Goal: Task Accomplishment & Management: Manage account settings

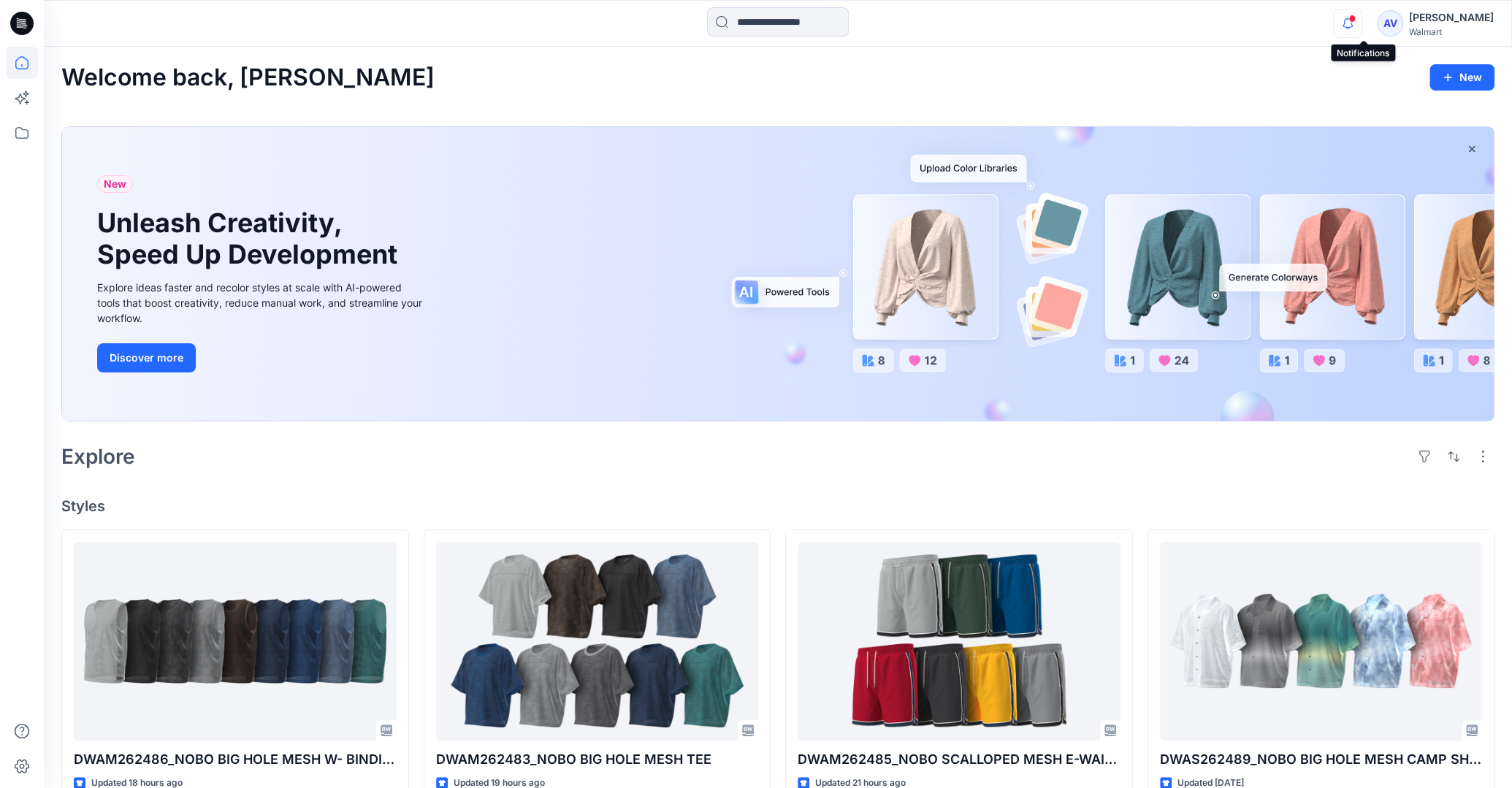
click at [1361, 17] on icon "button" at bounding box center [1348, 23] width 28 height 29
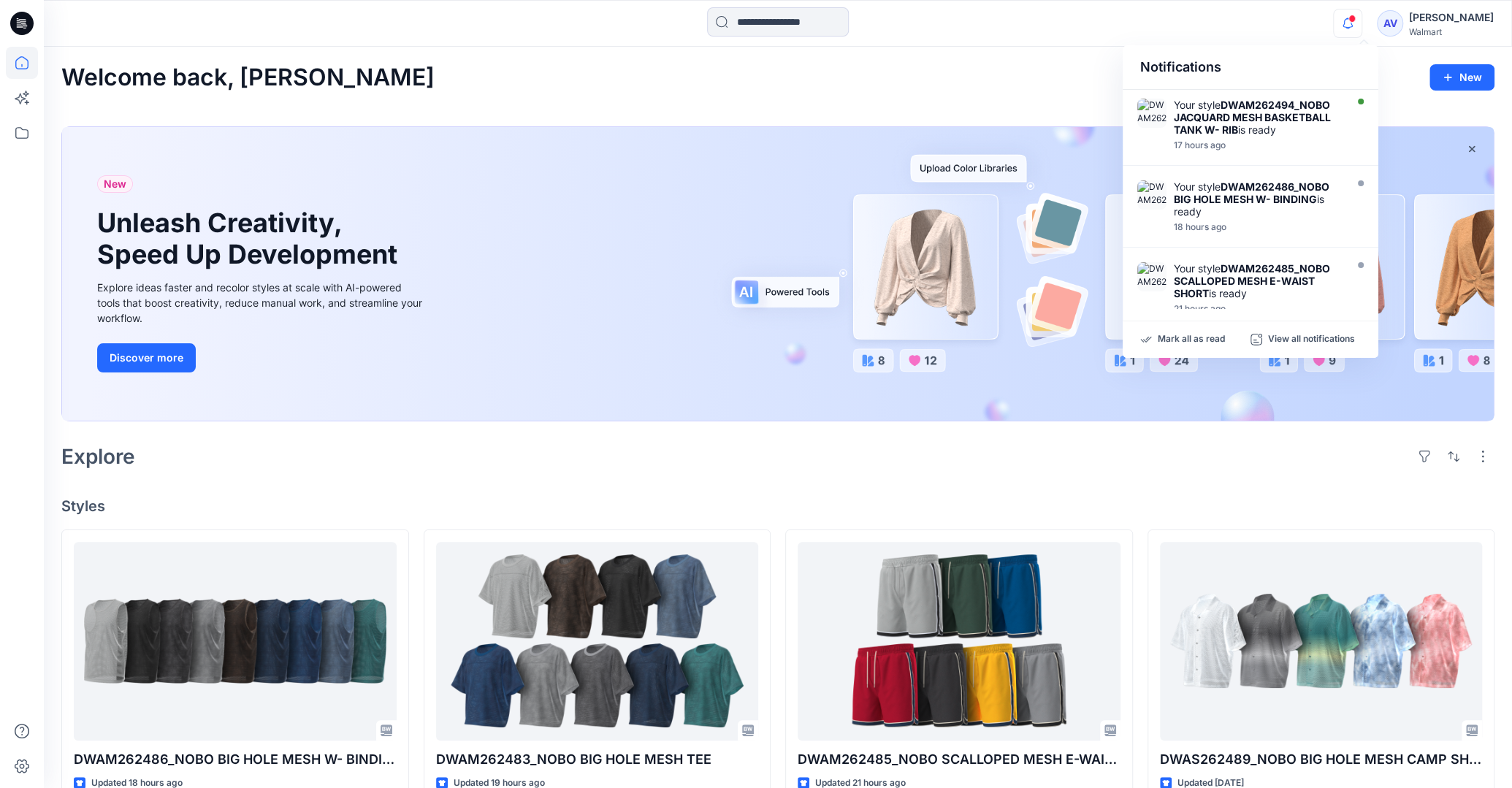
click at [1305, 34] on div "Notifications Your style DWAM262494_NOBO JACQUARD MESH BASKETBALL TANK W- RIB i…" at bounding box center [777, 24] width 1468 height 32
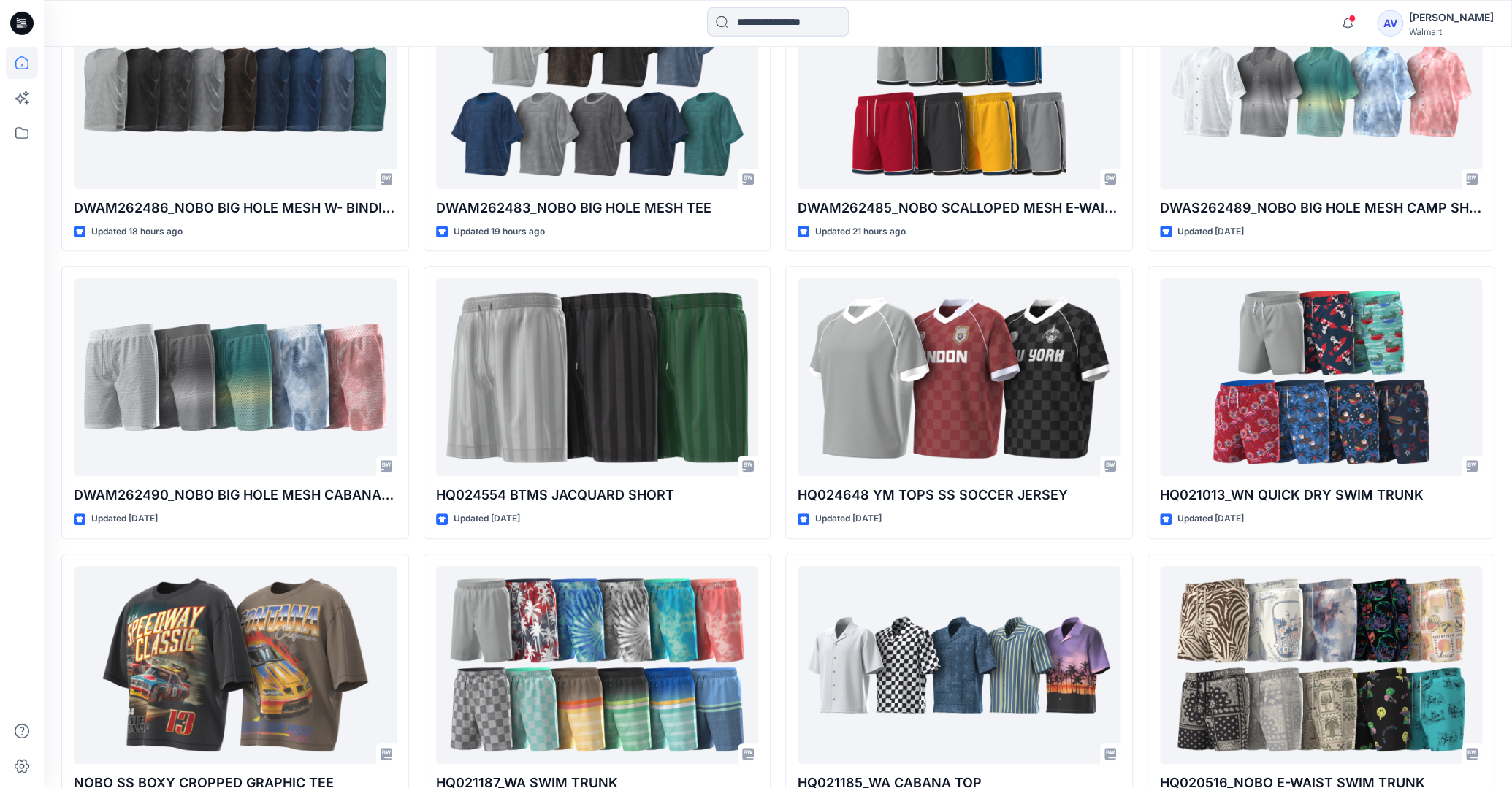
scroll to position [554, 0]
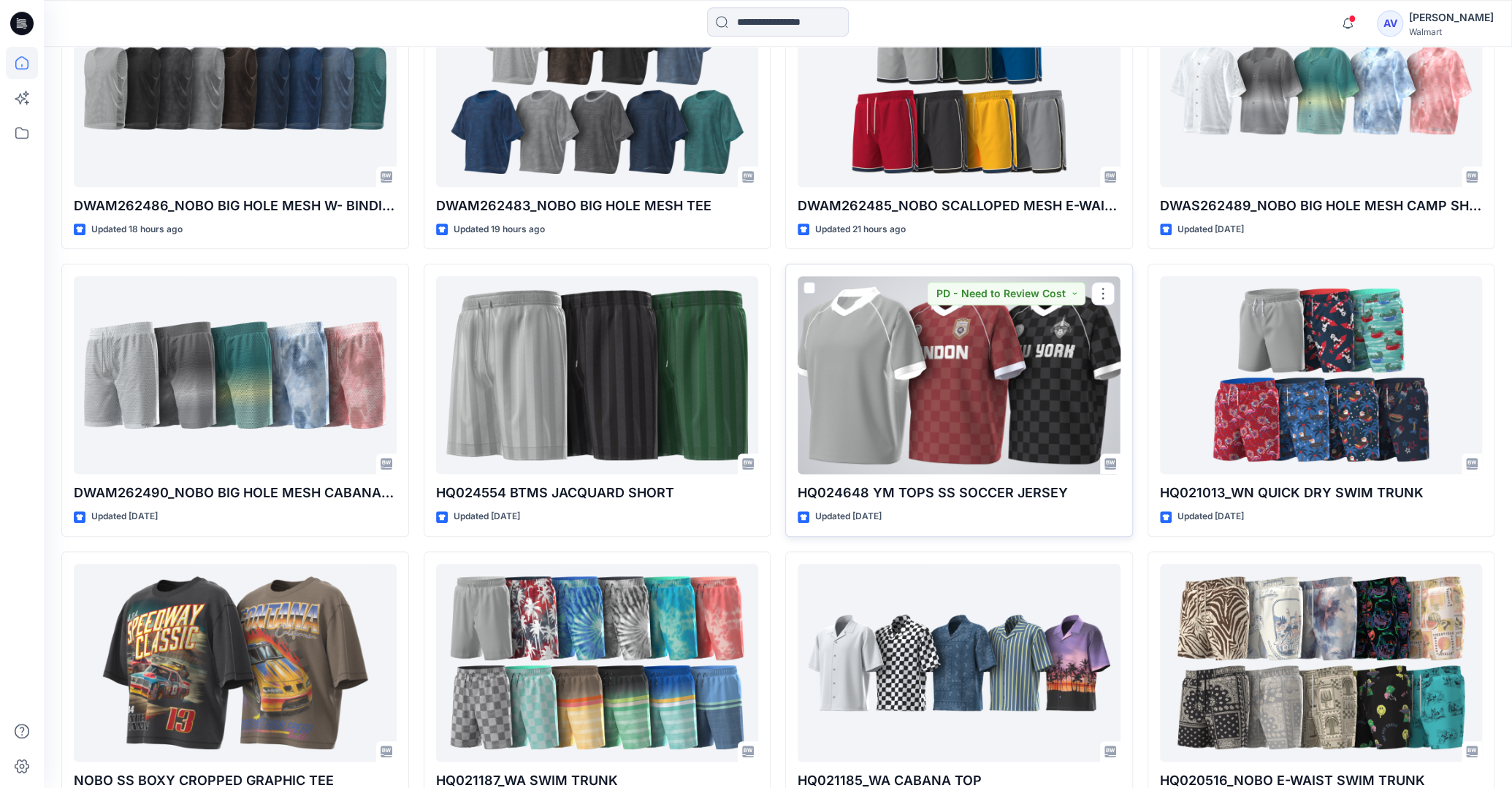
click at [1006, 406] on div at bounding box center [959, 374] width 323 height 198
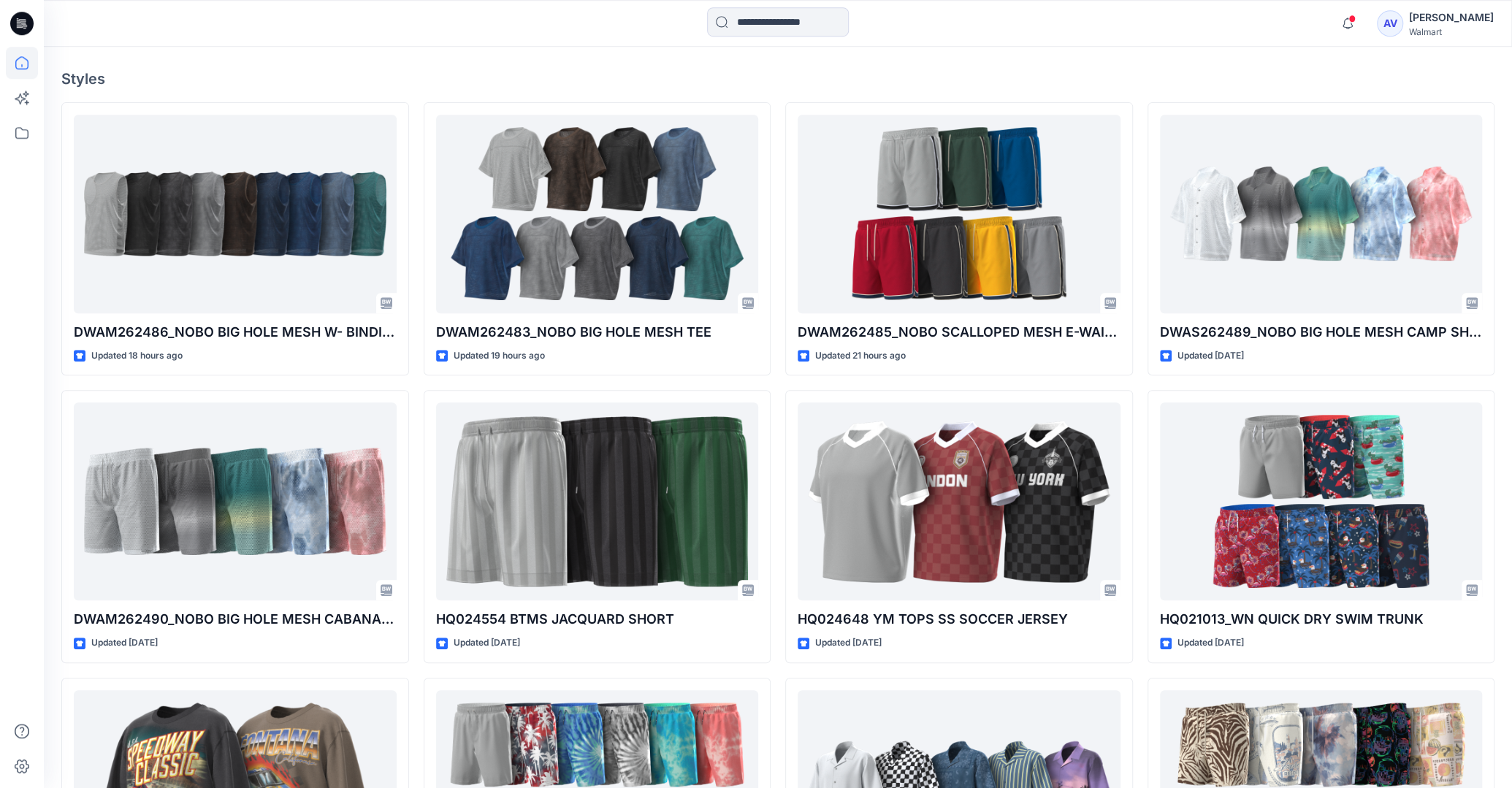
scroll to position [436, 0]
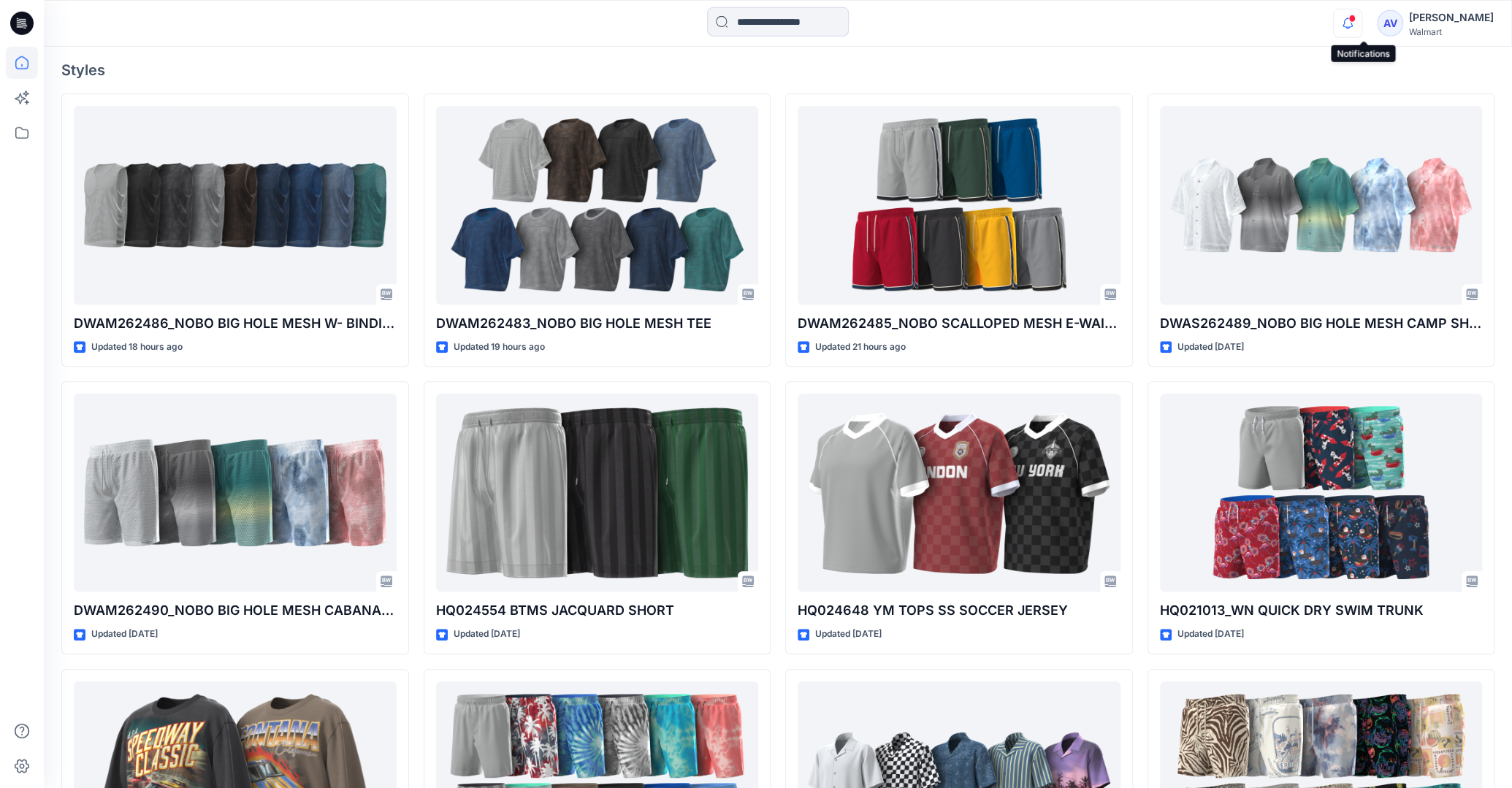
click at [1353, 25] on icon "button" at bounding box center [1348, 23] width 28 height 29
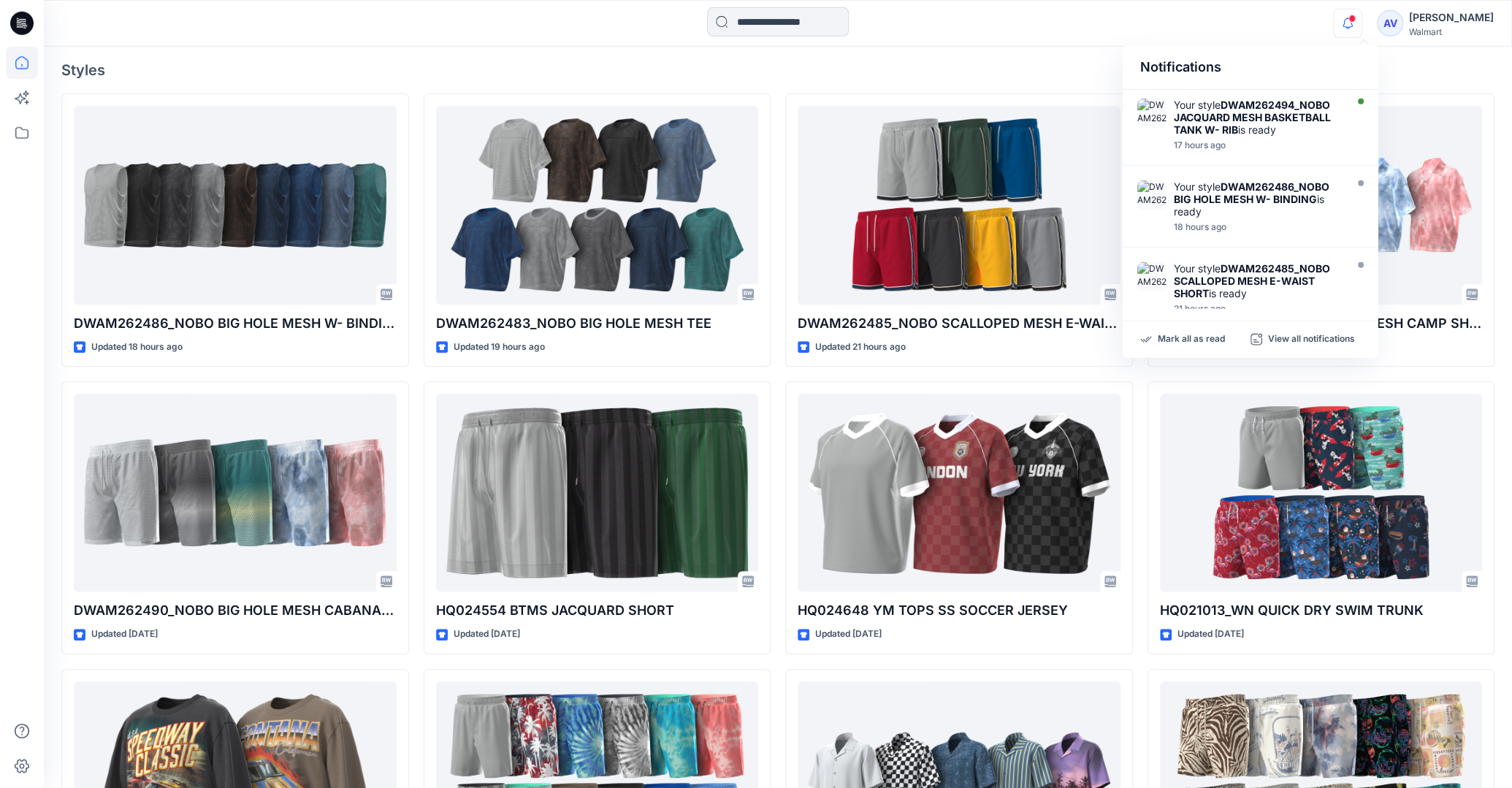
click at [1353, 25] on icon "button" at bounding box center [1348, 23] width 28 height 29
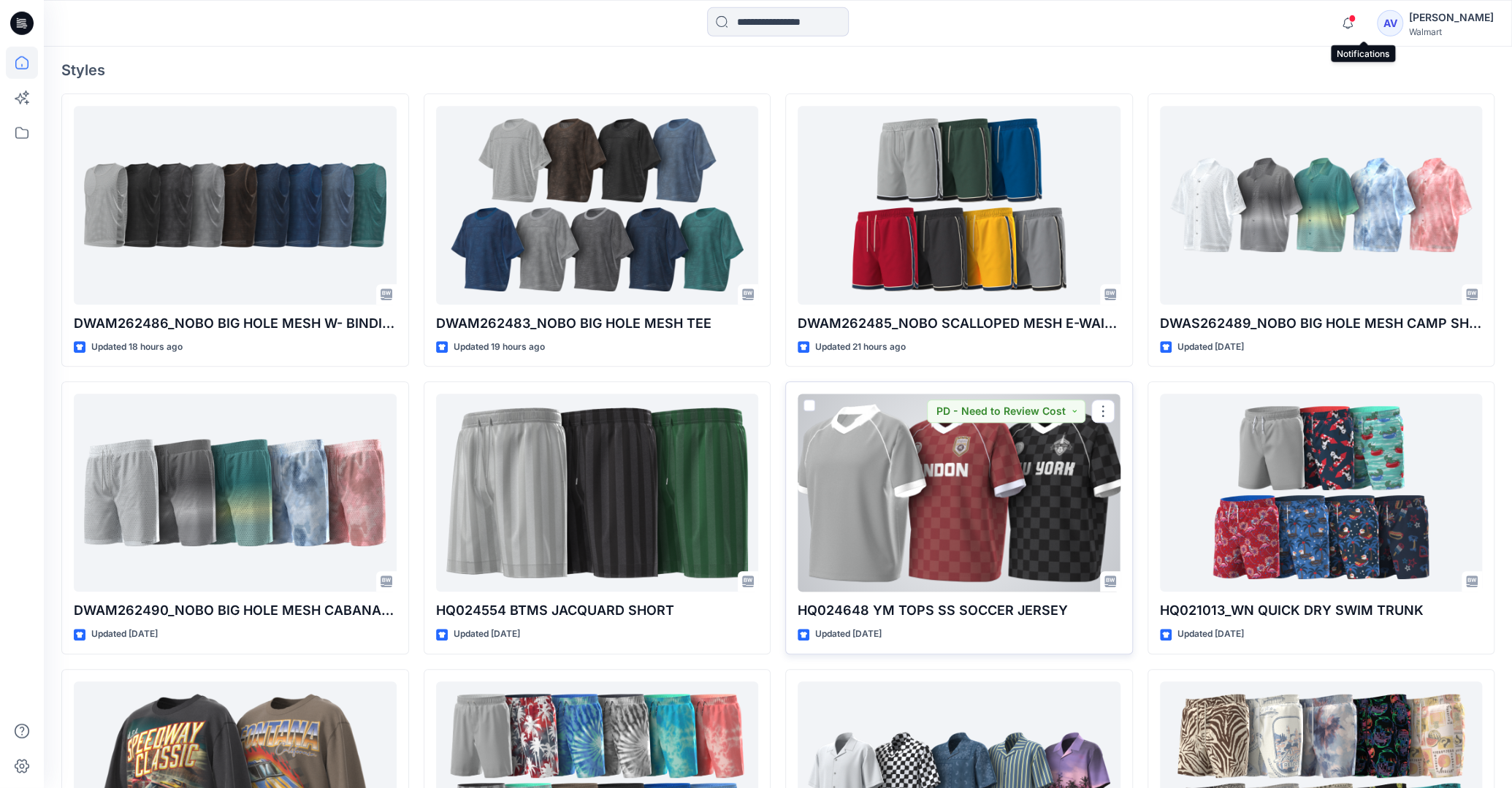
click at [1021, 474] on div at bounding box center [959, 492] width 323 height 198
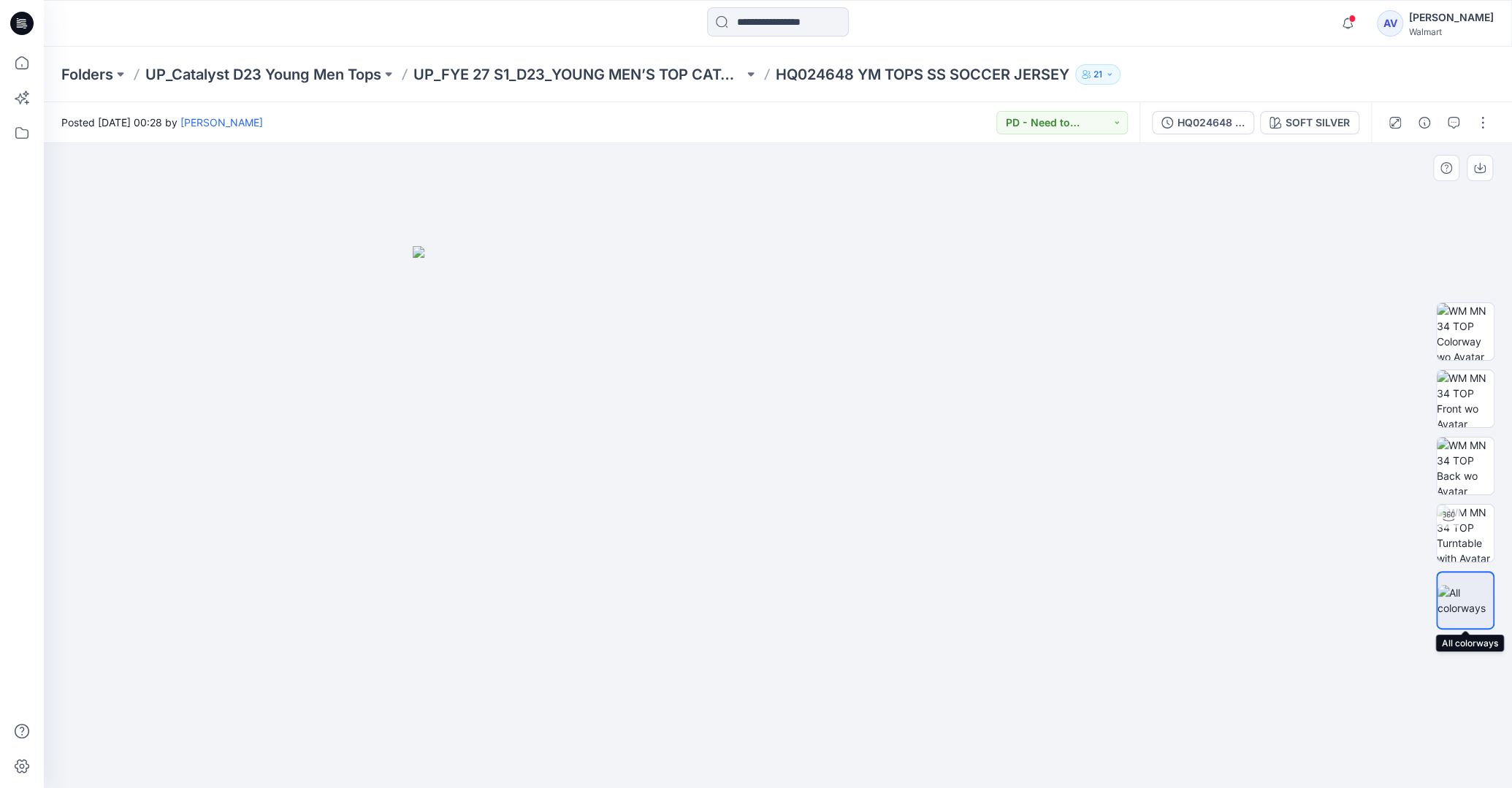
click at [1468, 592] on img at bounding box center [1465, 600] width 56 height 31
click at [1361, 31] on icon "button" at bounding box center [1348, 23] width 28 height 29
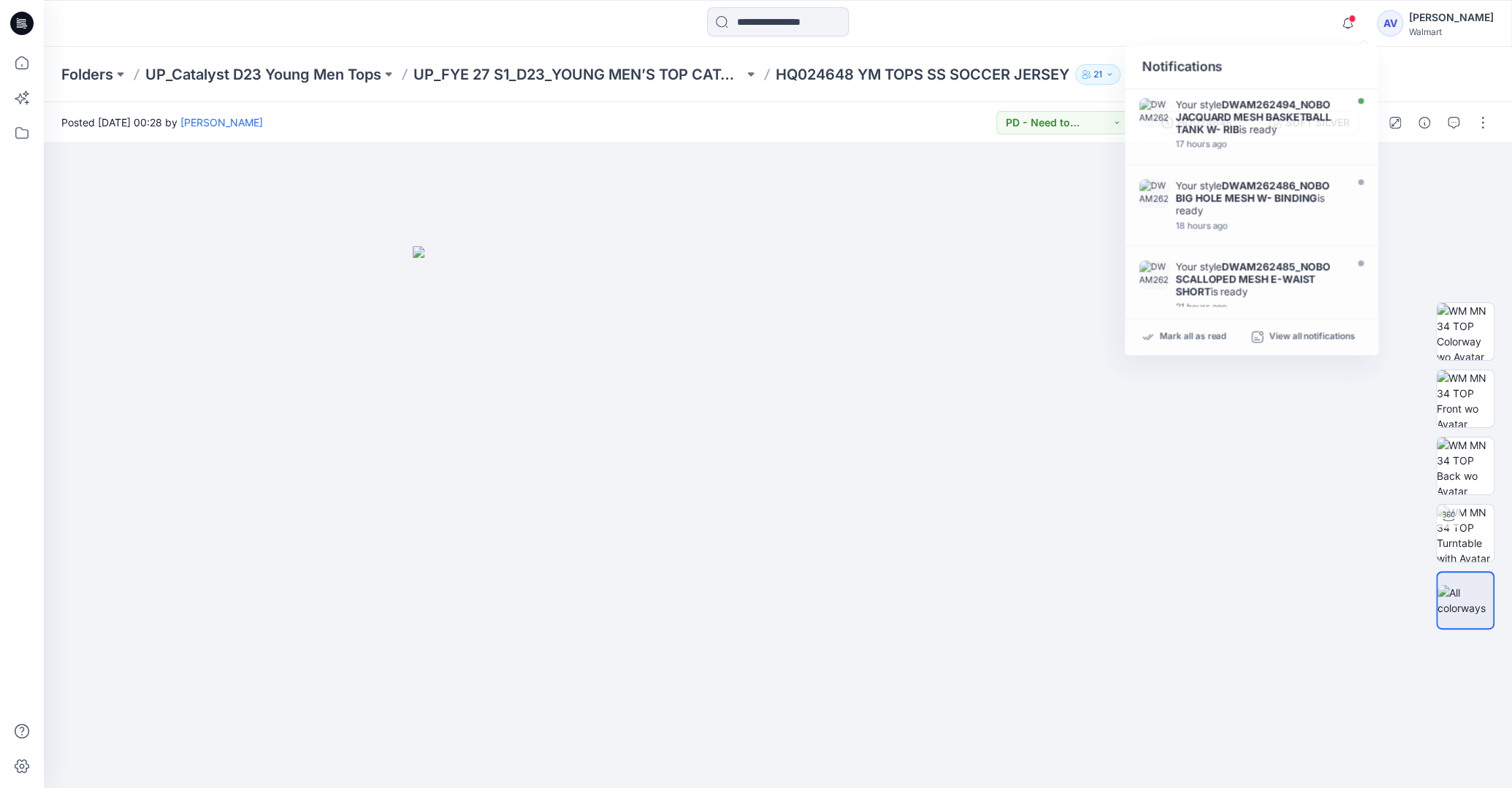
click at [1333, 32] on div "Notifications Your style DWAM262494_NOBO JACQUARD MESH BASKETBALL TANK W- RIB i…" at bounding box center [777, 24] width 1468 height 32
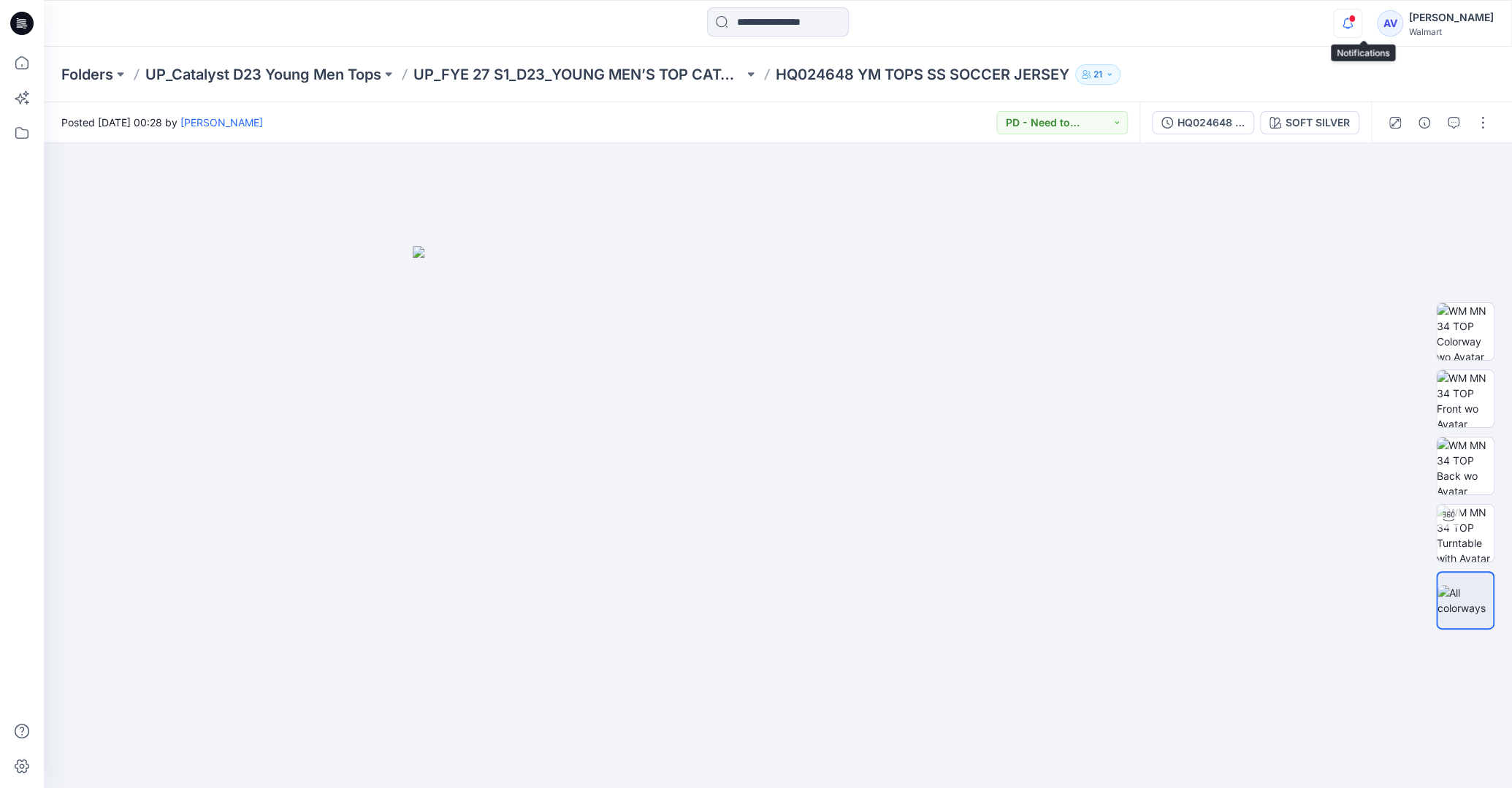
click at [1361, 12] on icon "button" at bounding box center [1348, 23] width 28 height 29
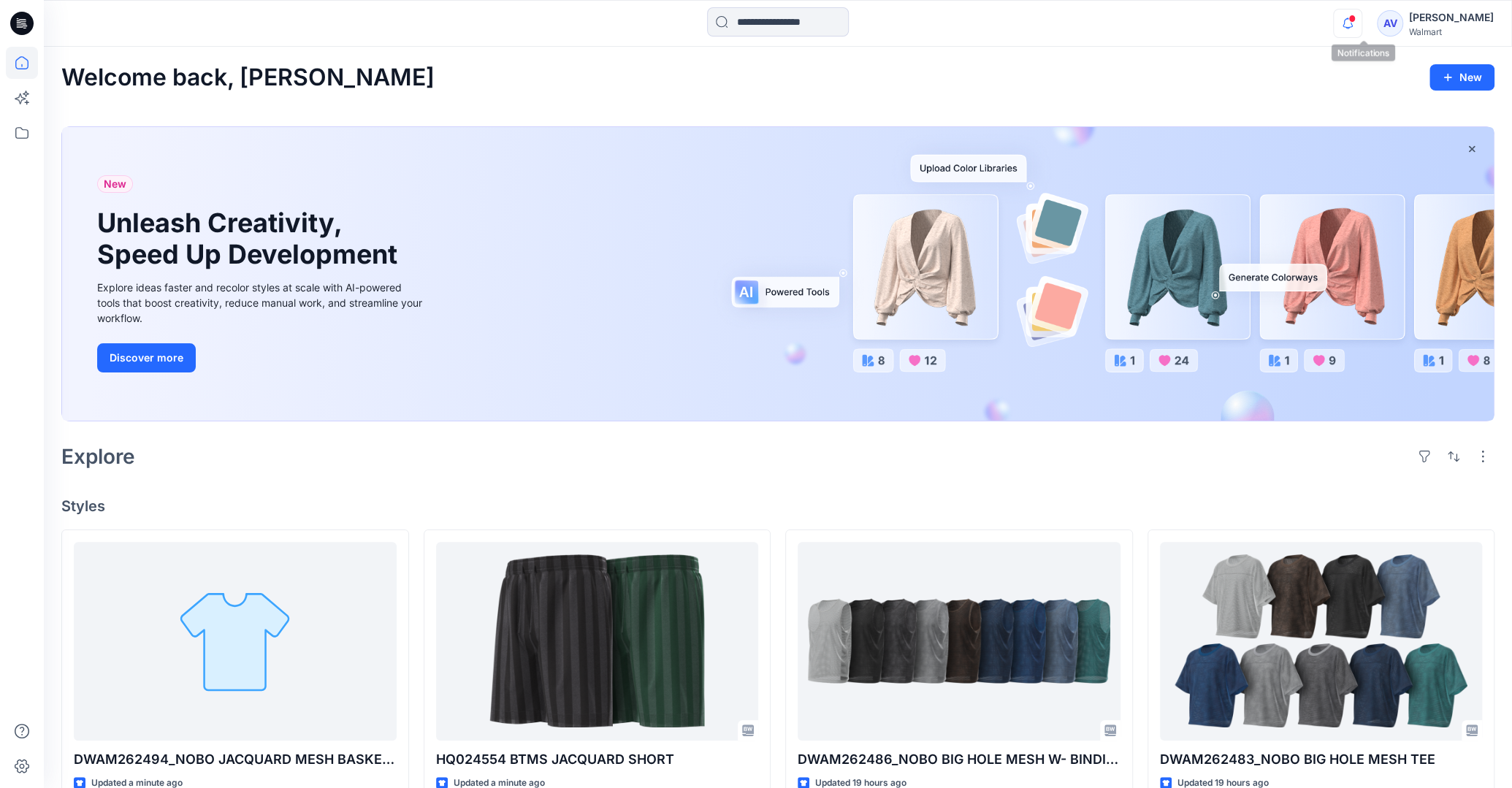
click at [1361, 24] on icon "button" at bounding box center [1348, 23] width 28 height 29
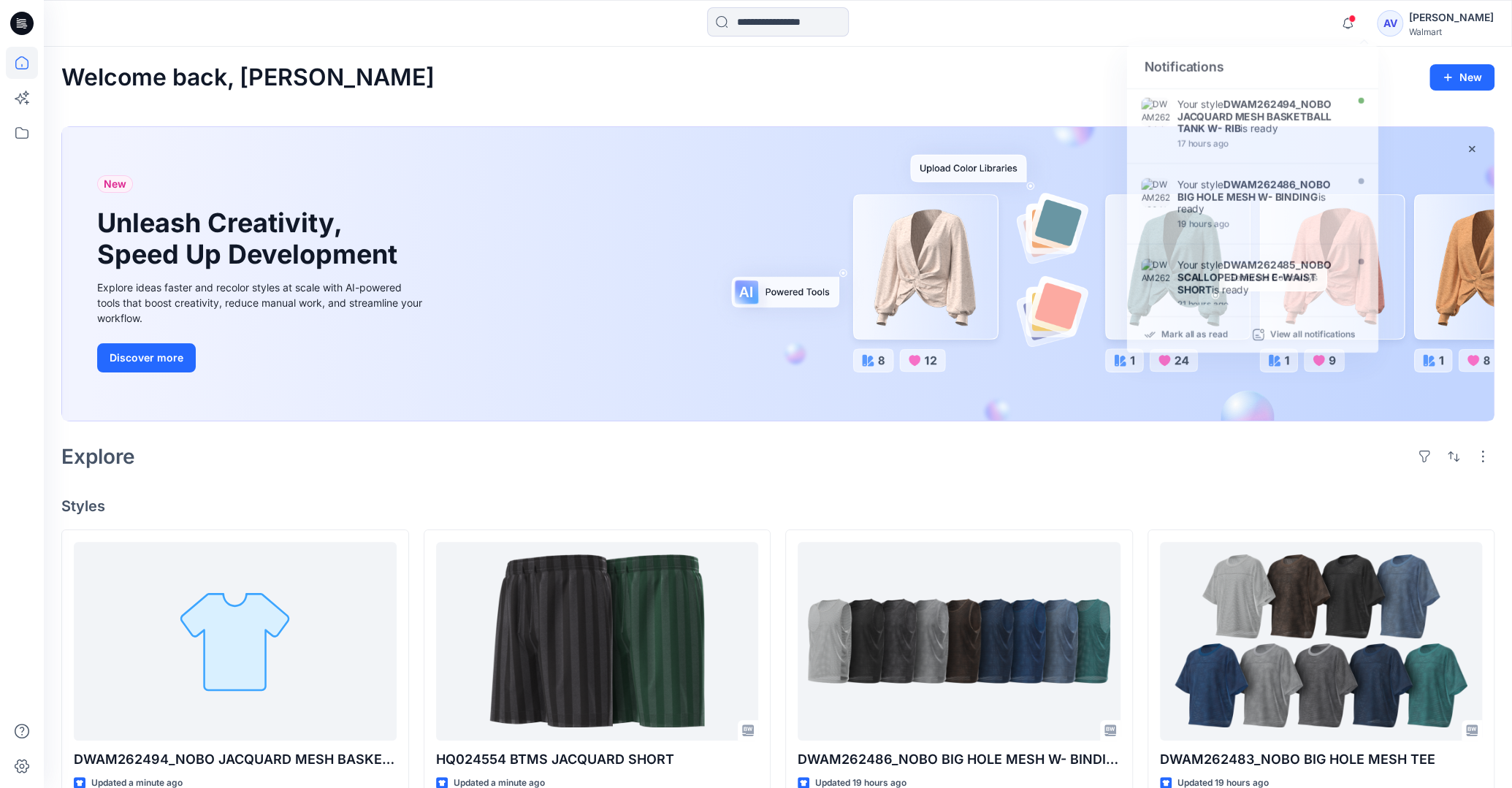
click at [1307, 29] on div "Notifications Your style DWAM262494_NOBO JACQUARD MESH BASKETBALL TANK W- RIB i…" at bounding box center [777, 24] width 1468 height 32
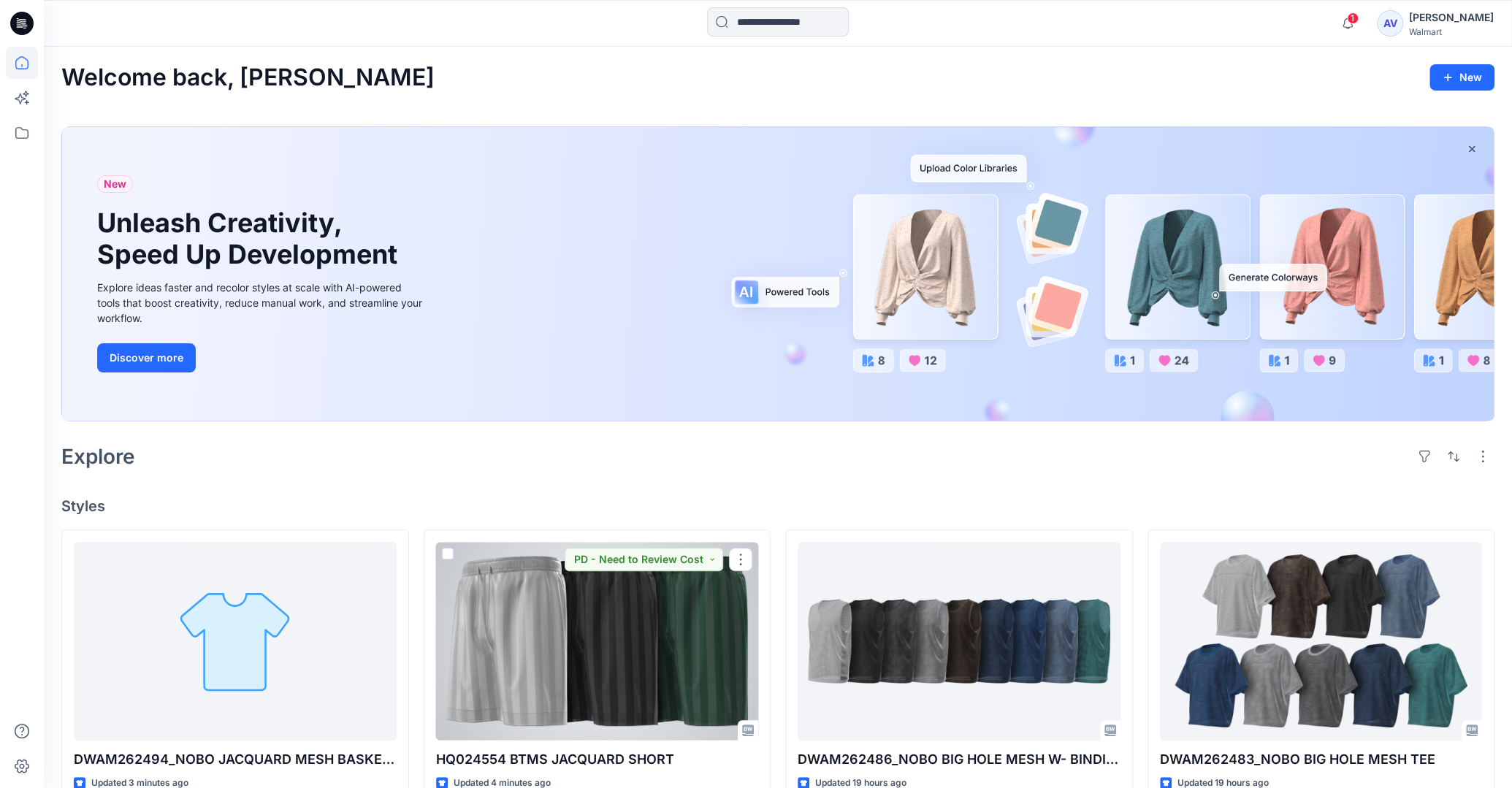
click at [674, 630] on div at bounding box center [597, 640] width 323 height 198
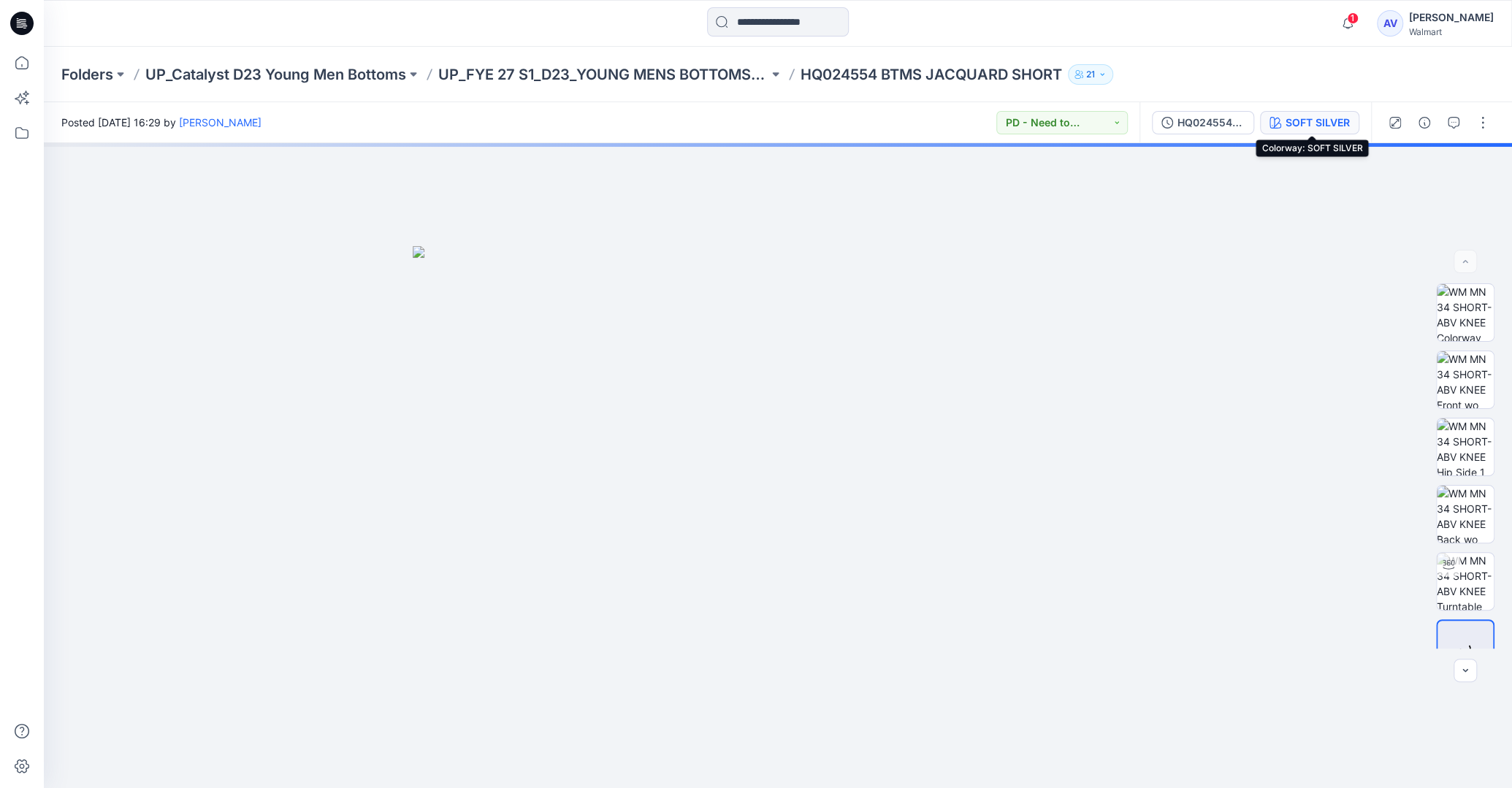
click at [1339, 123] on div "SOFT SILVER" at bounding box center [1318, 122] width 64 height 16
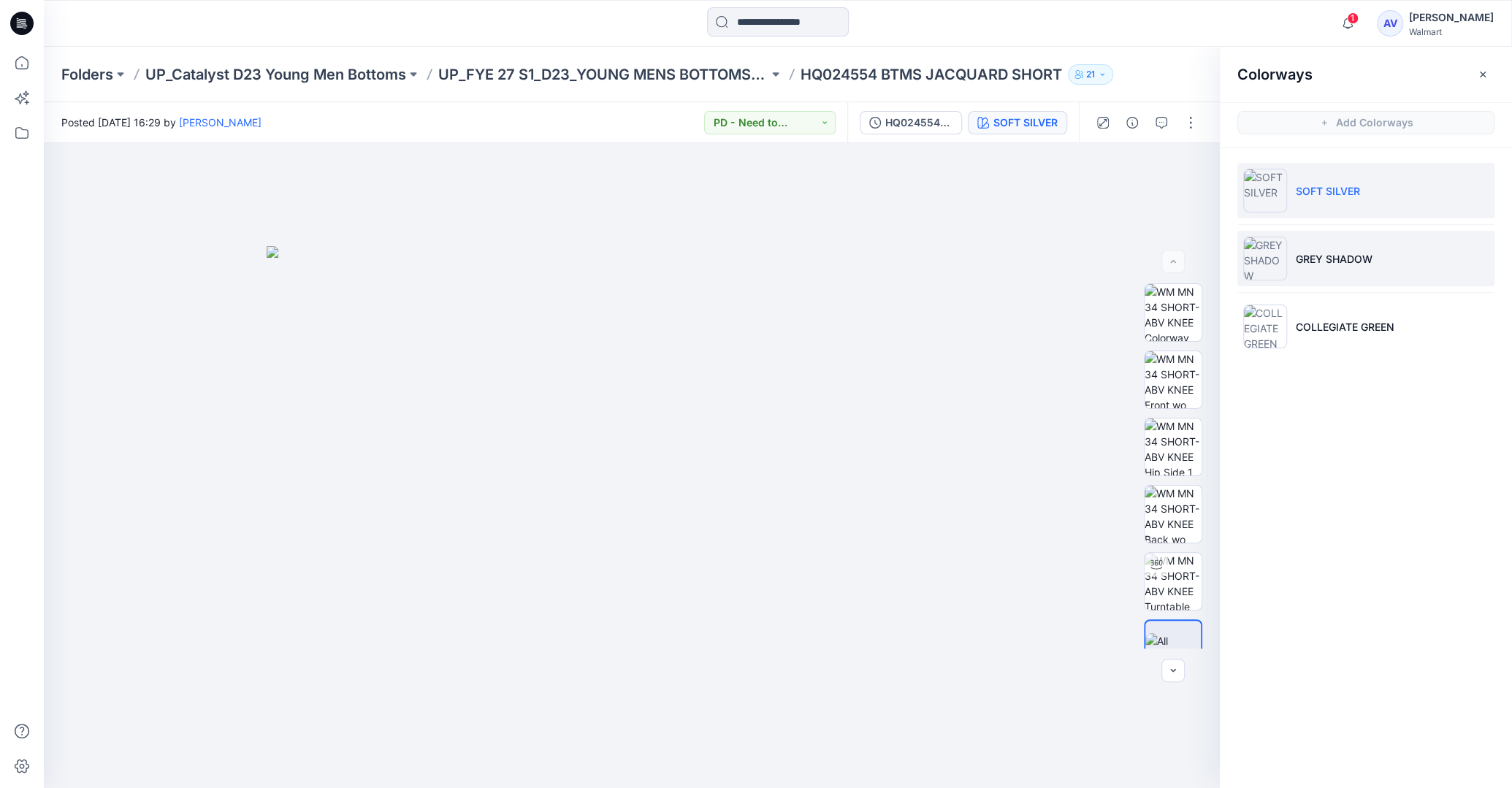
click at [1336, 254] on p "GREY SHADOW" at bounding box center [1334, 259] width 76 height 15
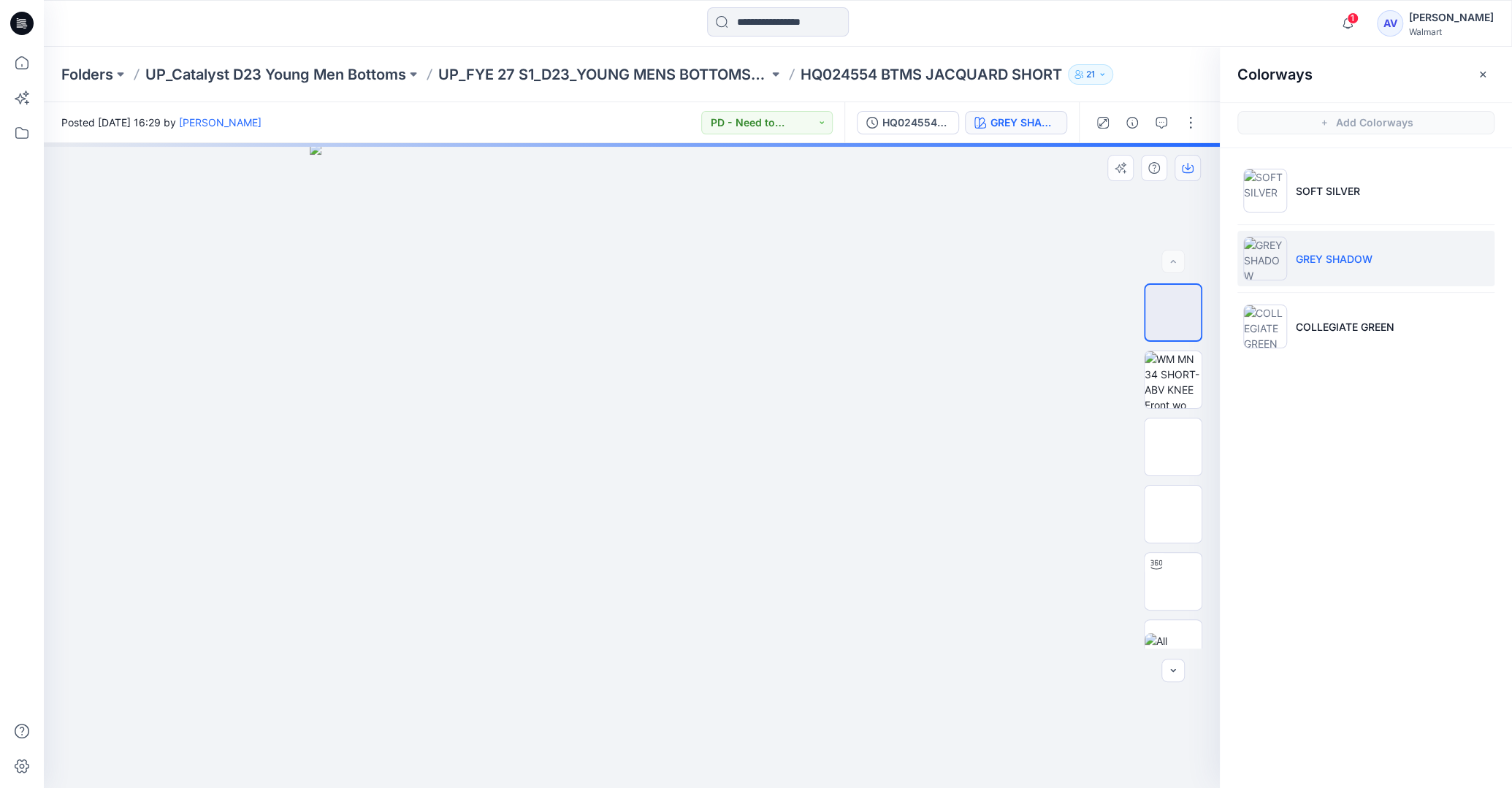
click at [1182, 163] on button "button" at bounding box center [1187, 168] width 26 height 26
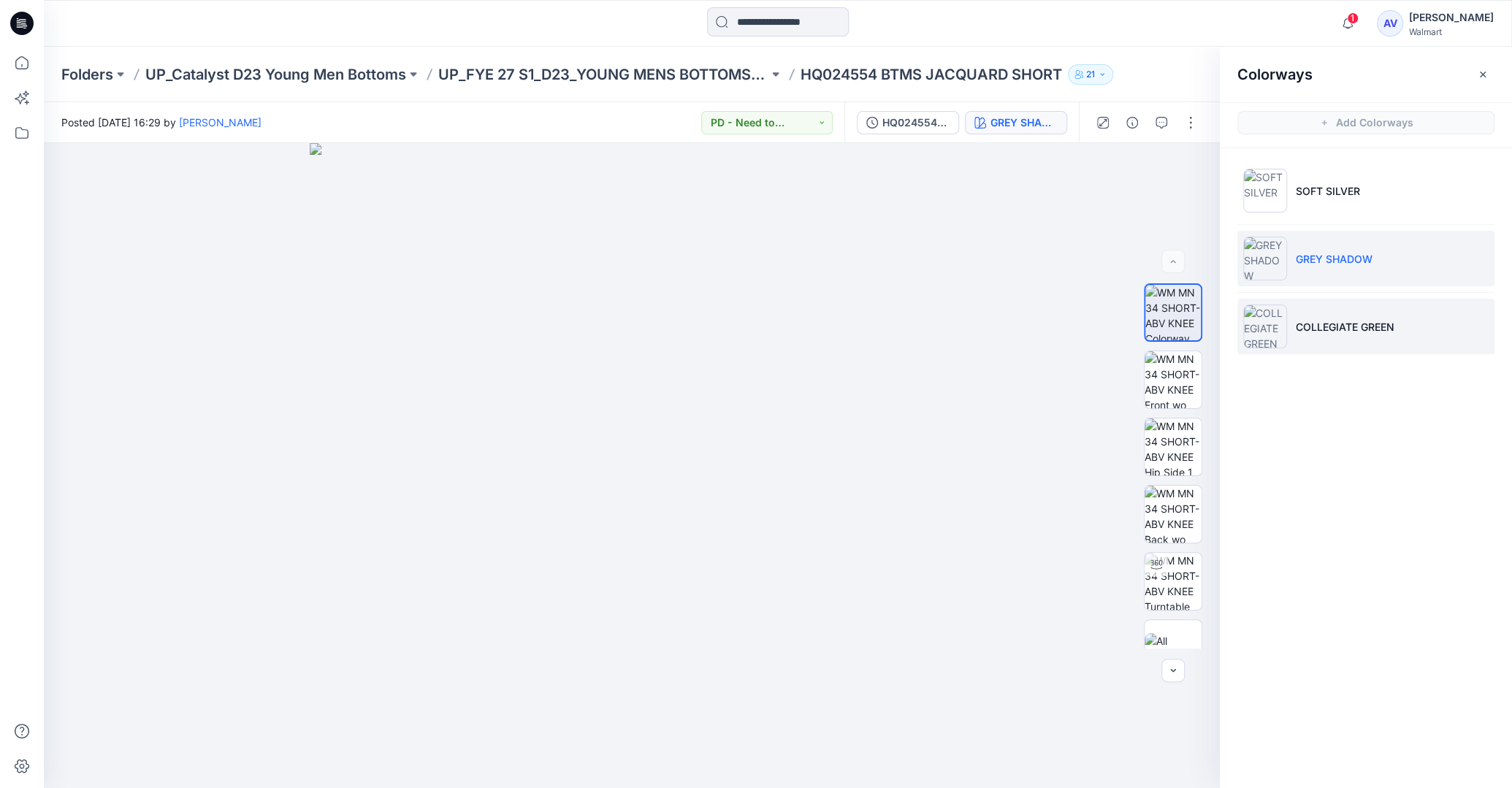
click at [1327, 330] on p "COLLEGIATE GREEN" at bounding box center [1345, 327] width 99 height 15
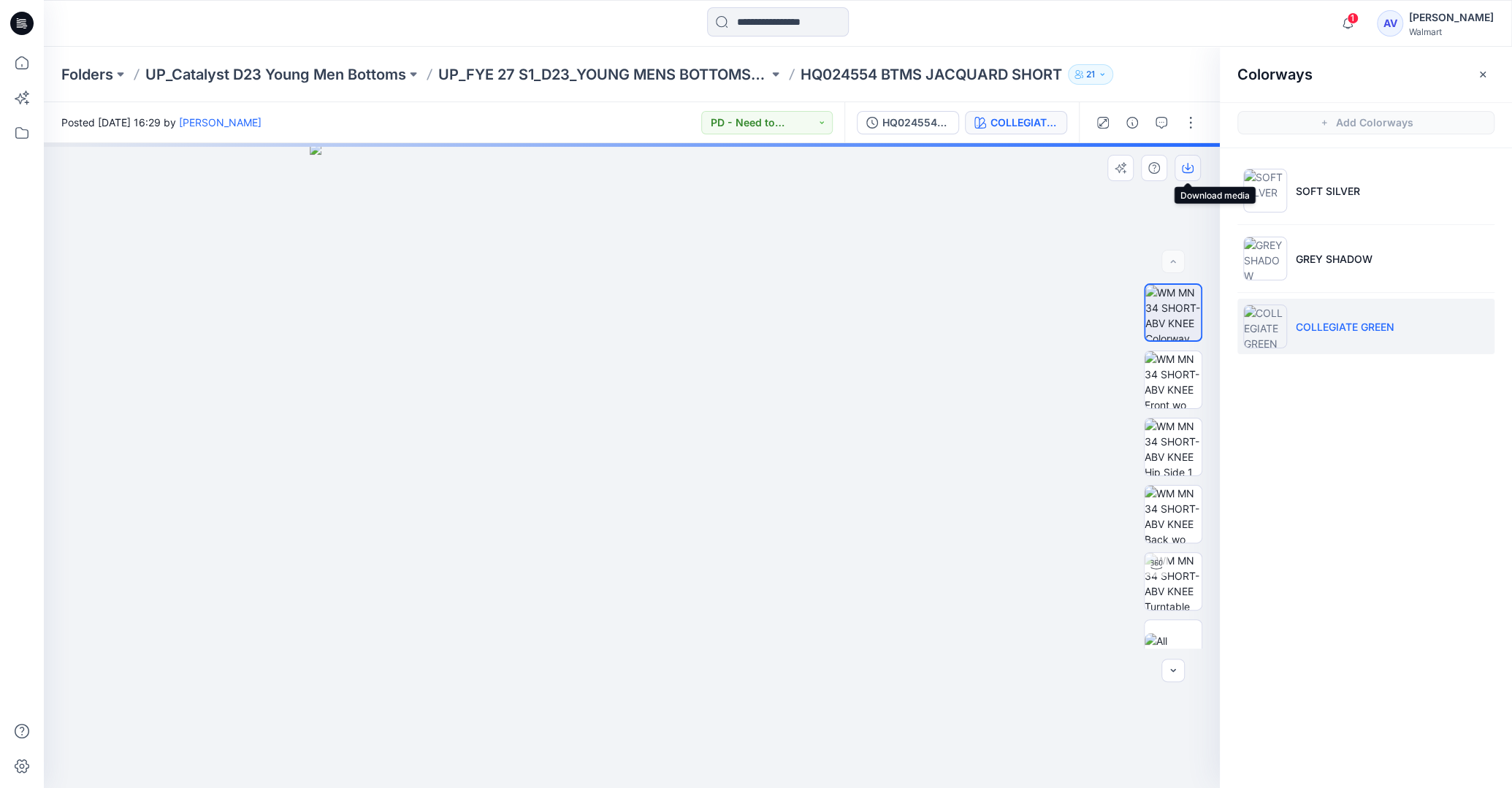
click at [1183, 166] on icon "button" at bounding box center [1187, 169] width 11 height 8
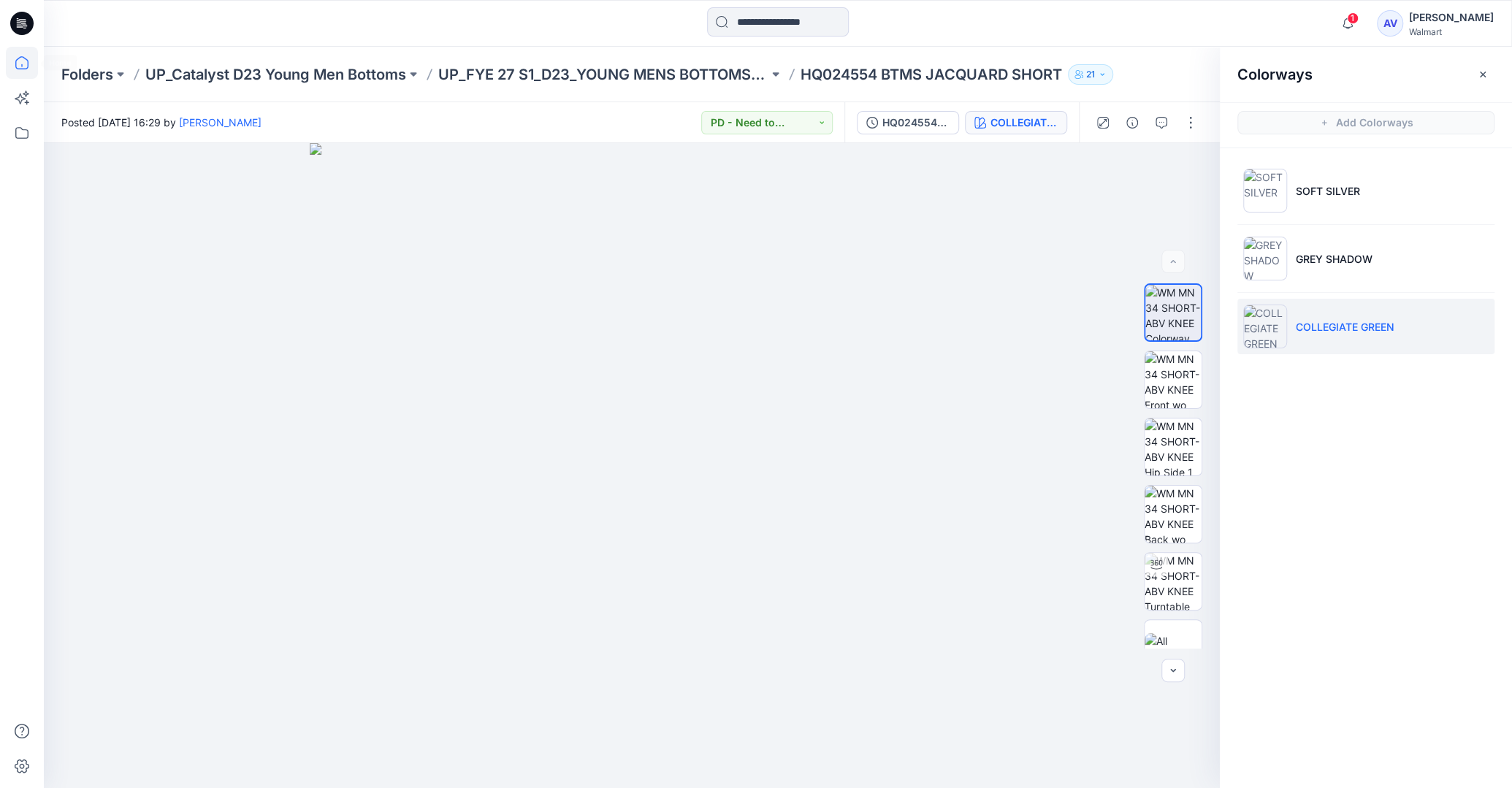
click at [11, 63] on icon at bounding box center [22, 63] width 32 height 32
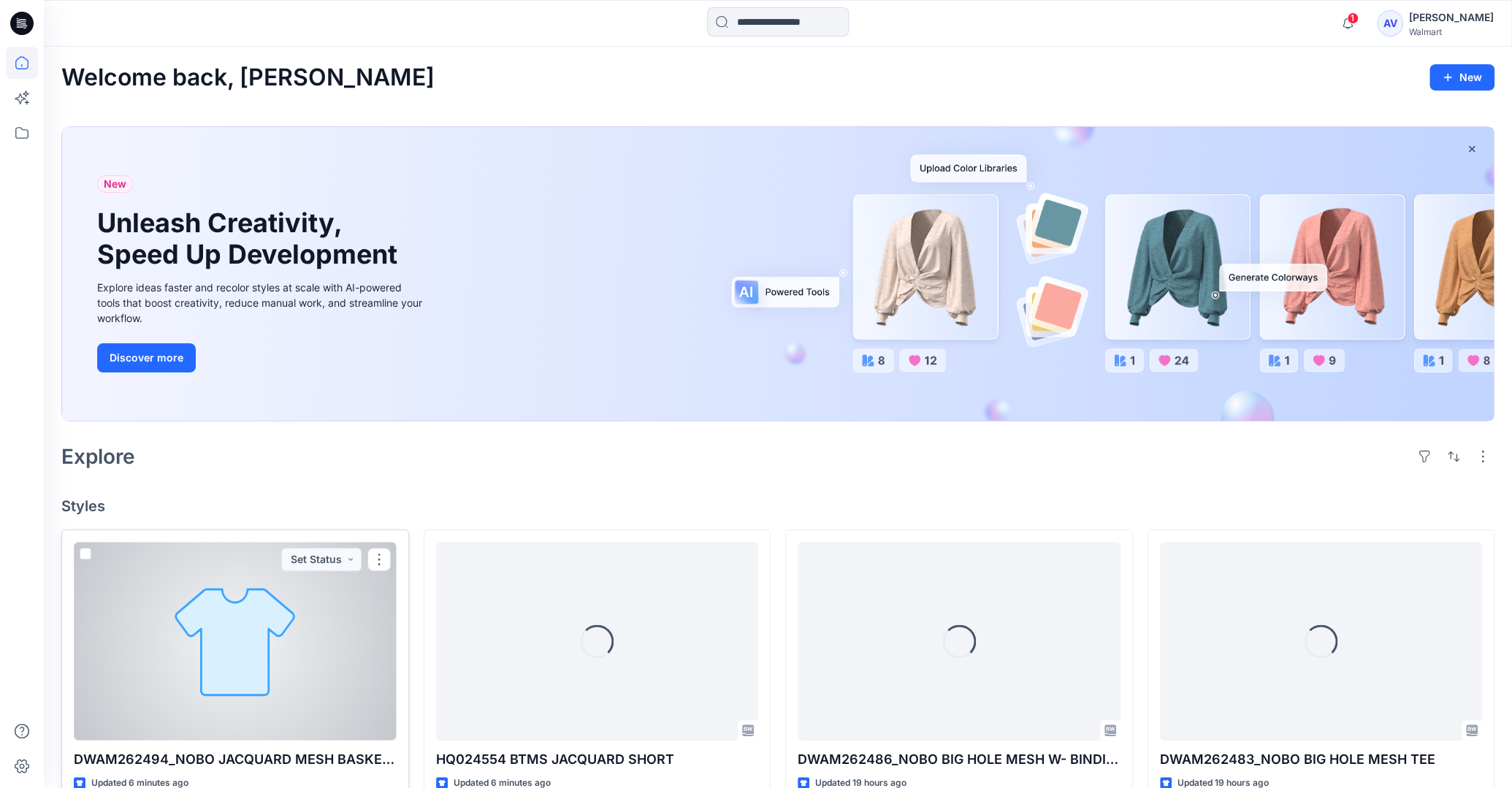
click at [291, 616] on div at bounding box center [235, 640] width 323 height 198
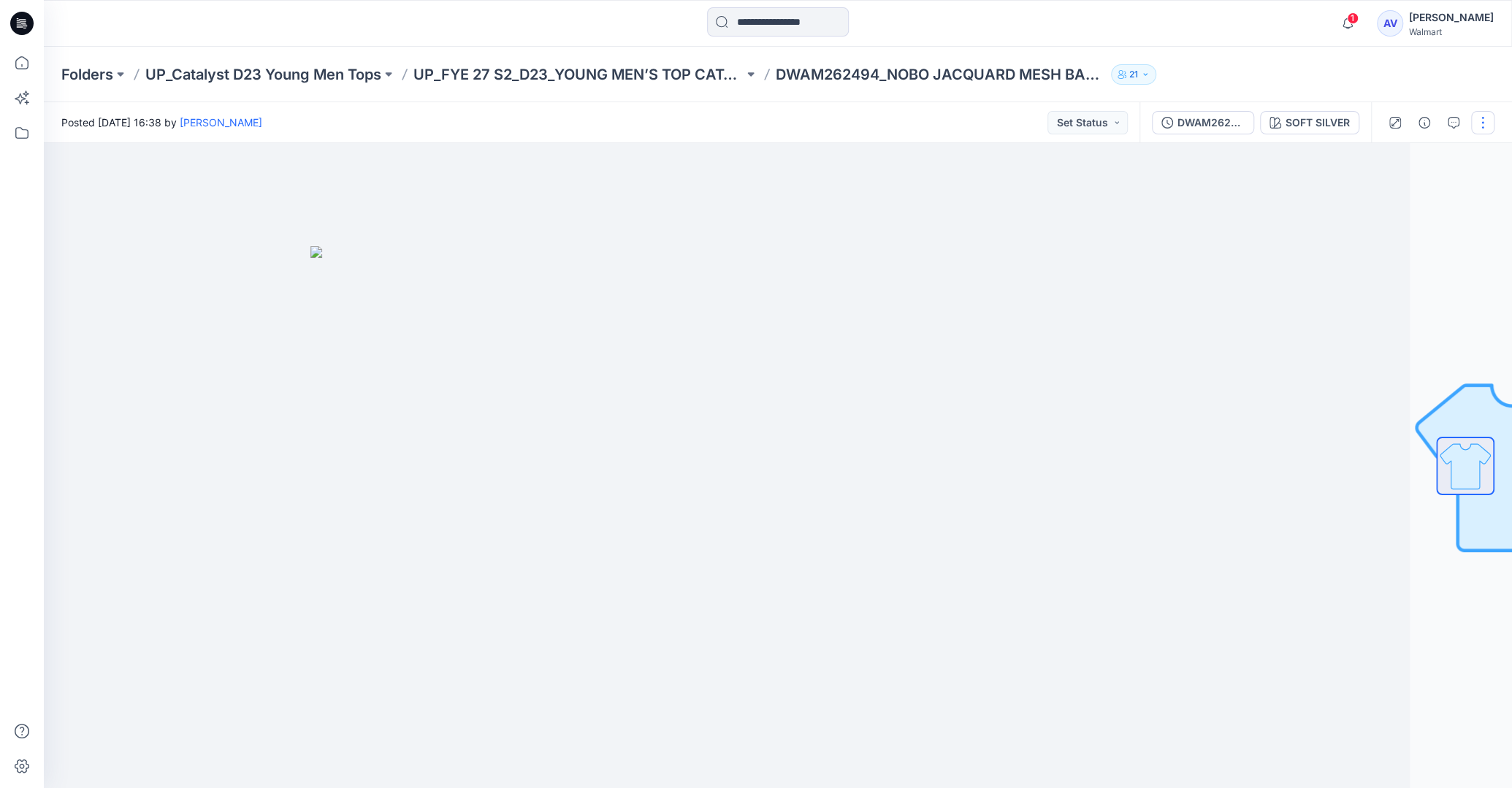
click at [1486, 118] on button "button" at bounding box center [1483, 122] width 24 height 24
click at [1399, 198] on p "Edit" at bounding box center [1390, 198] width 18 height 15
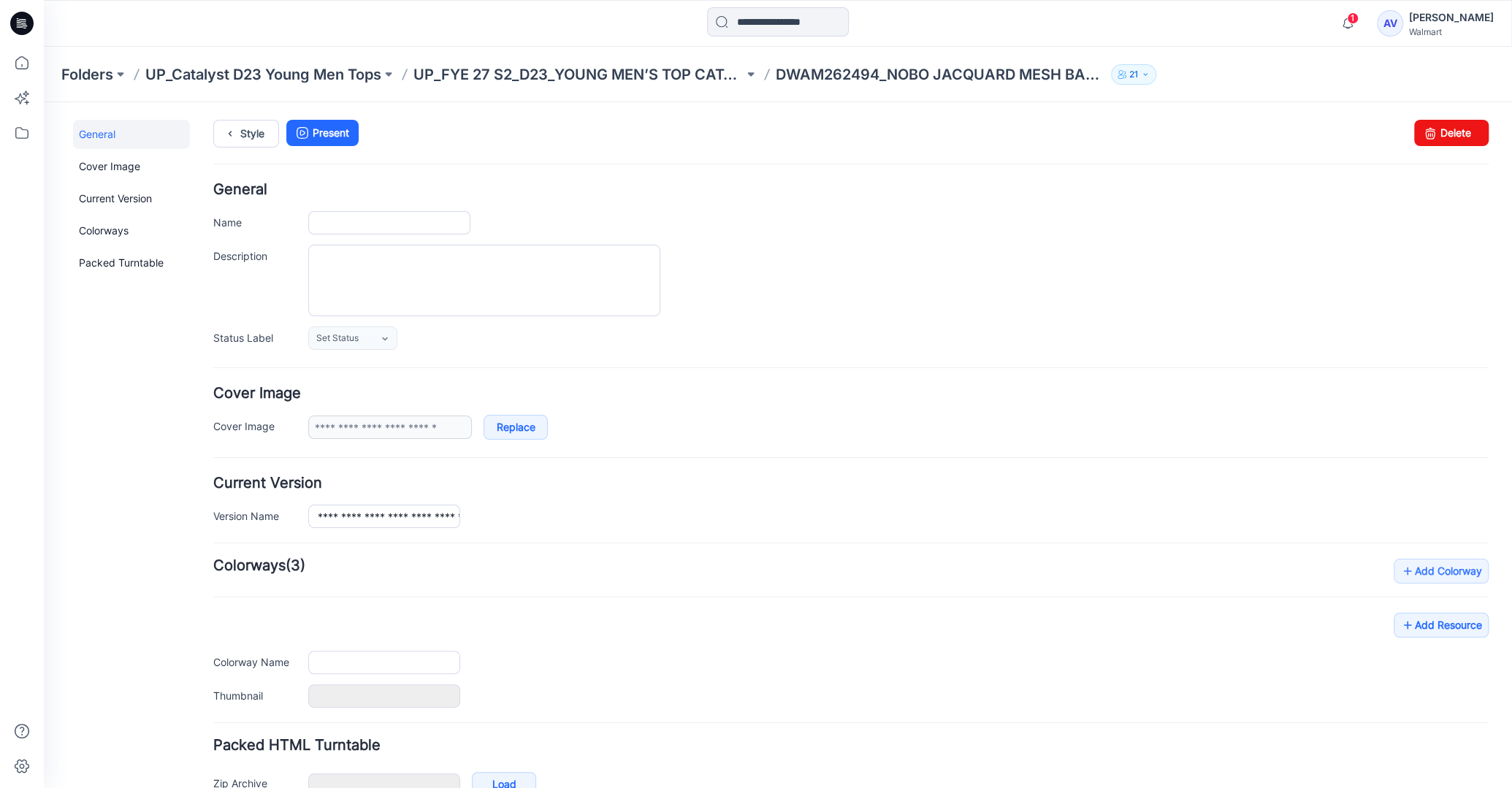
type input "**********"
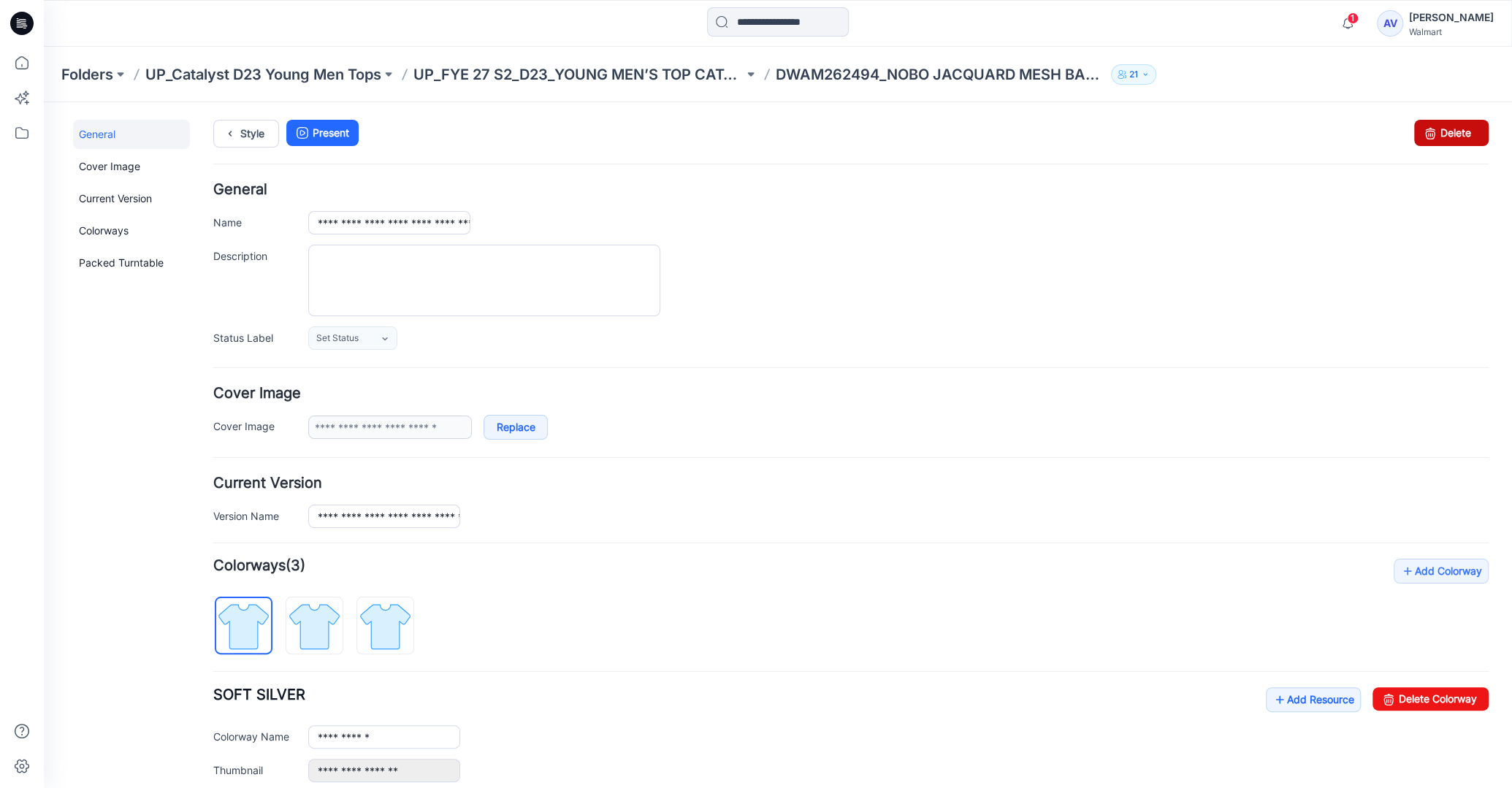
click at [1428, 141] on icon at bounding box center [1430, 133] width 21 height 26
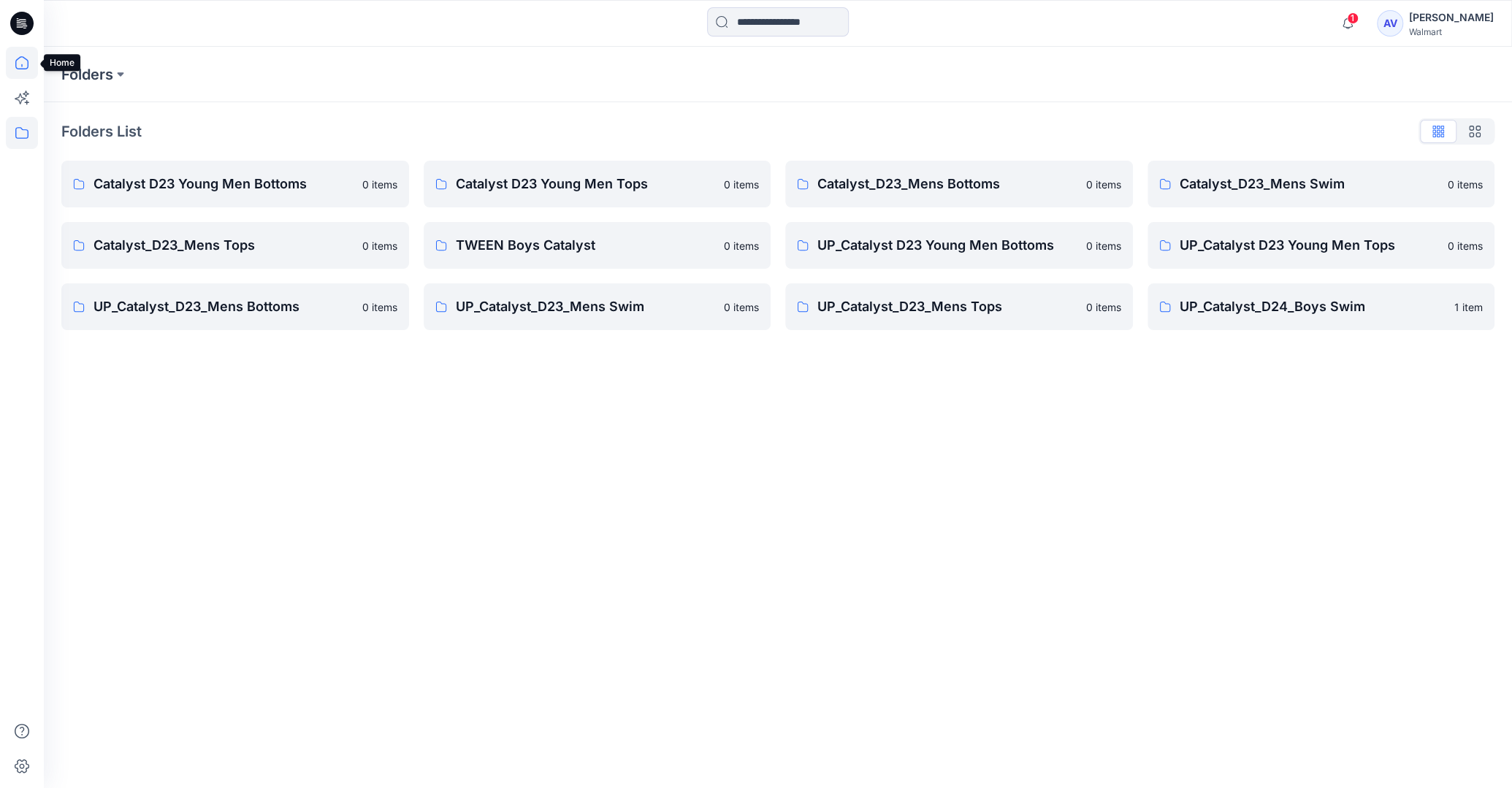
click at [30, 67] on icon at bounding box center [22, 63] width 32 height 32
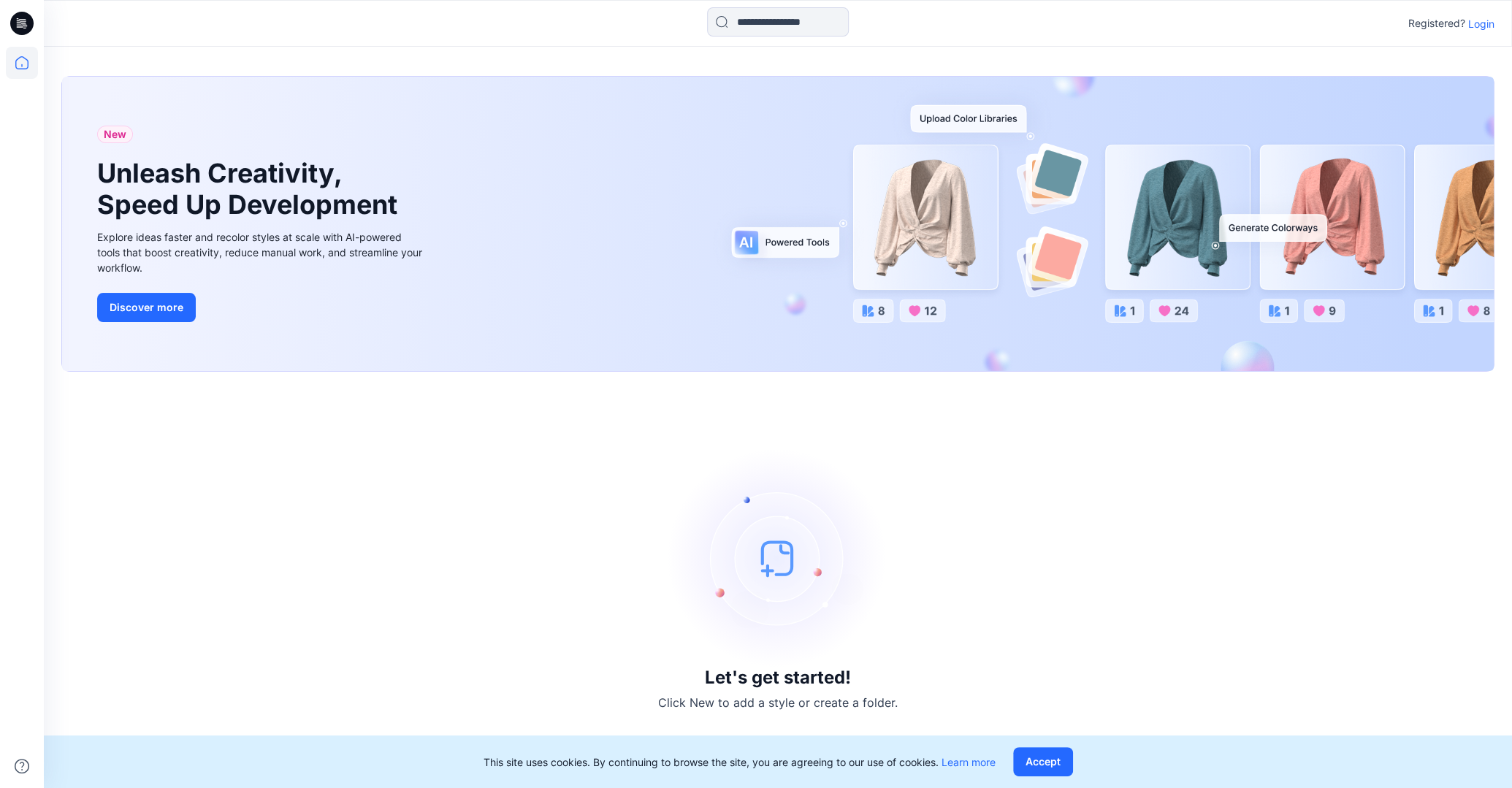
click at [1469, 23] on p "Login" at bounding box center [1481, 24] width 26 height 15
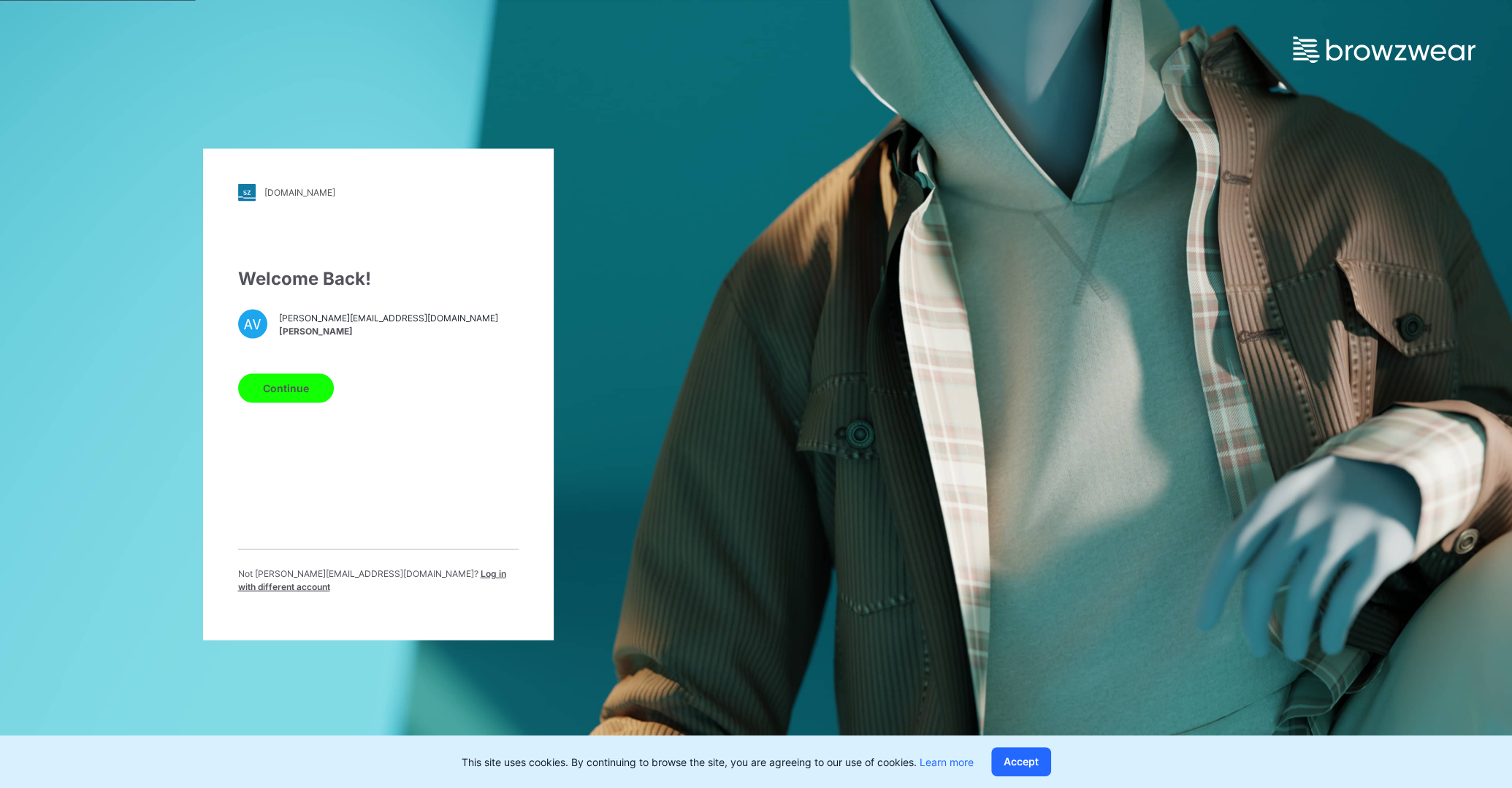
click at [312, 400] on button "Continue" at bounding box center [286, 388] width 96 height 29
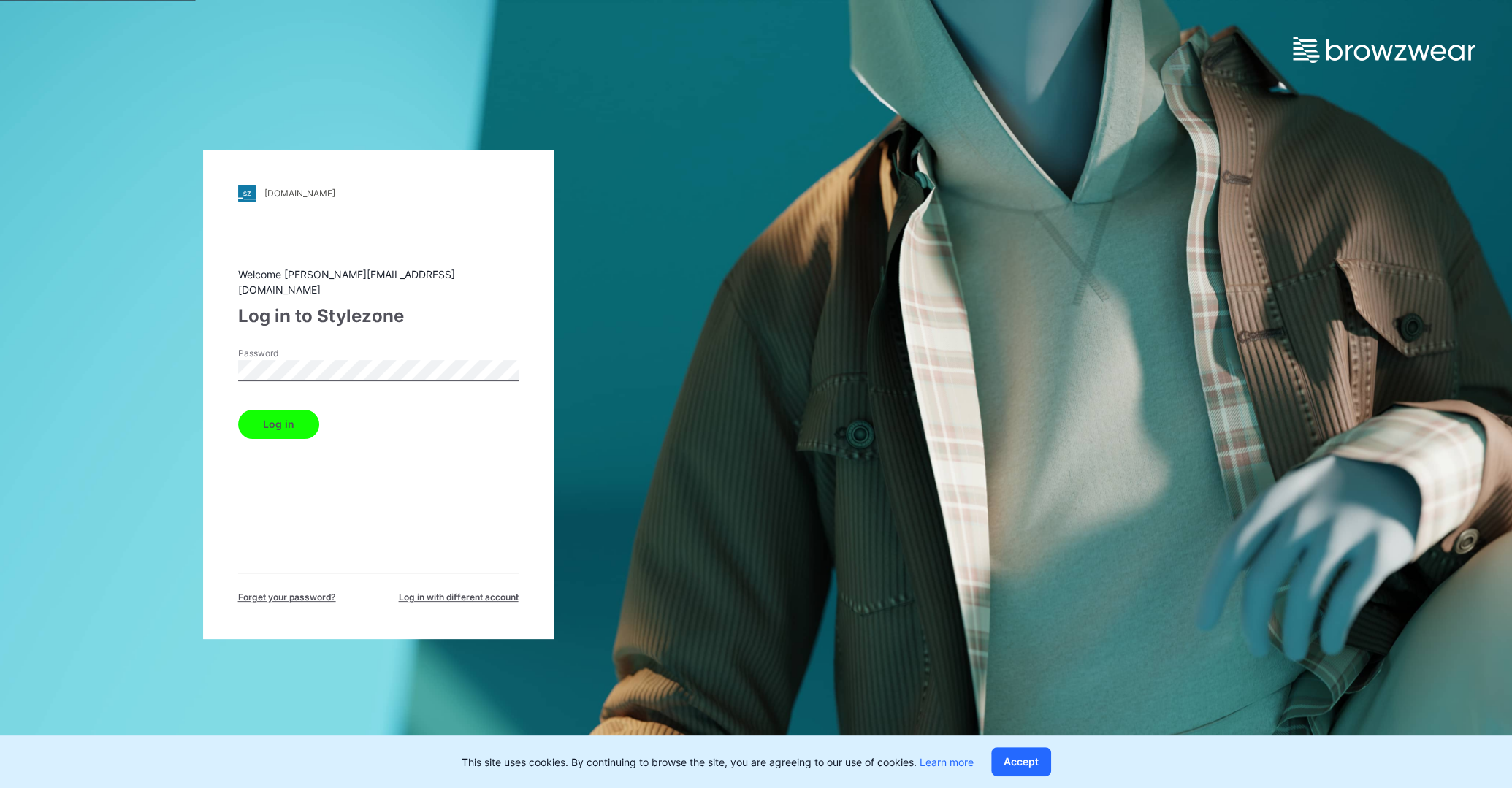
click at [300, 412] on button "Log in" at bounding box center [279, 424] width 81 height 29
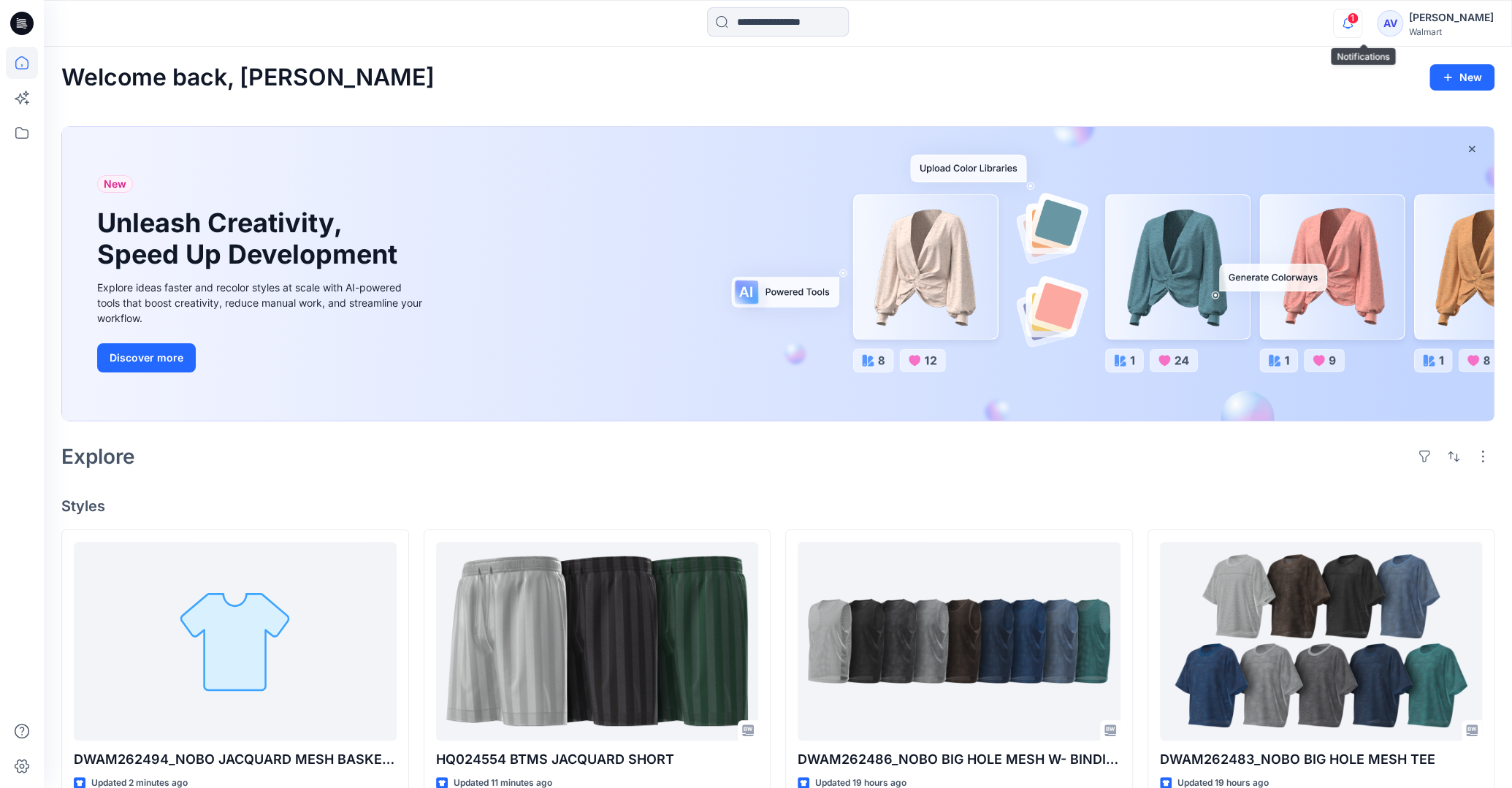
click at [1361, 22] on icon "button" at bounding box center [1348, 23] width 28 height 29
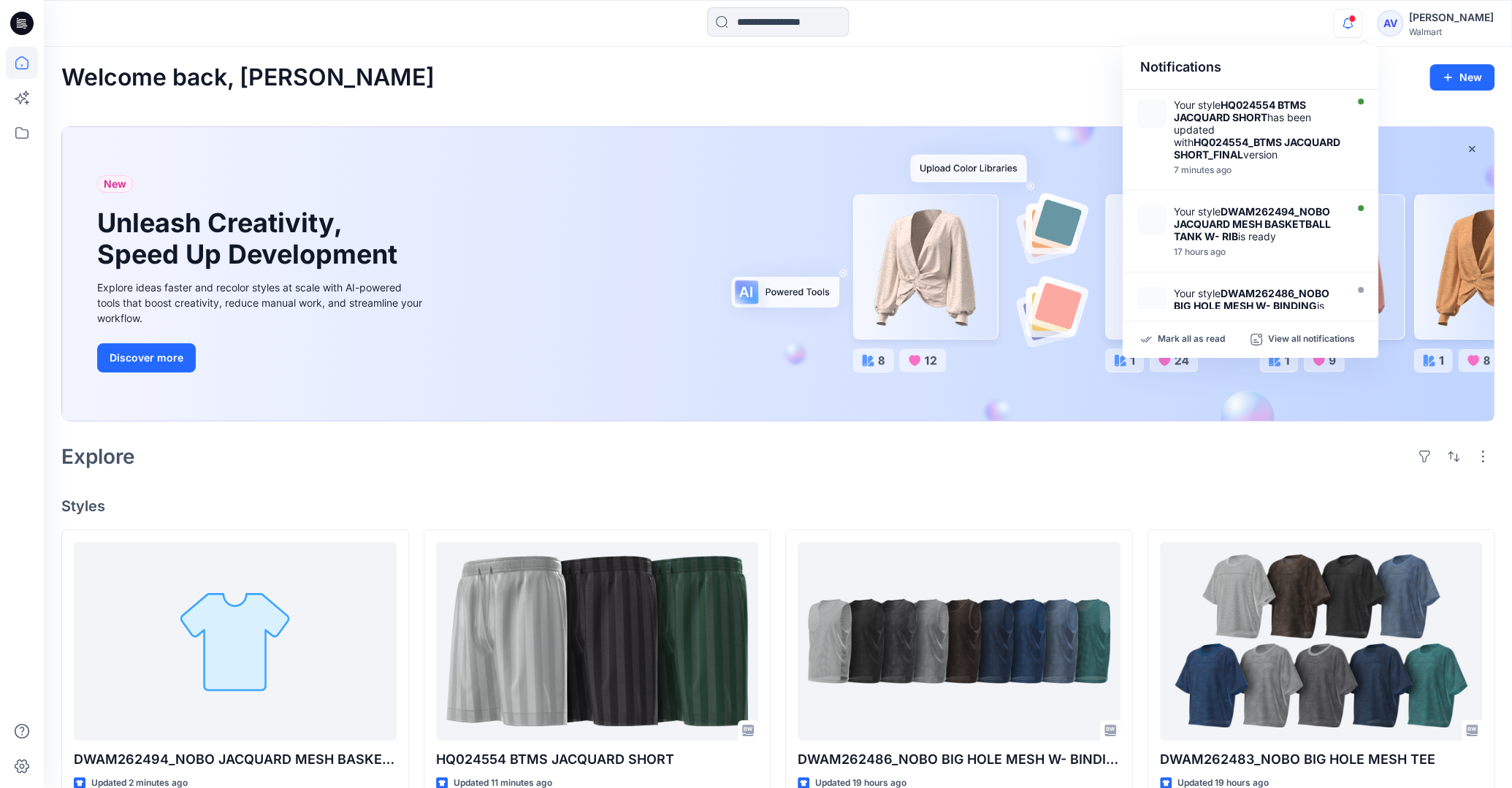
click at [1314, 27] on div "Notifications Your style HQ024554 BTMS JACQUARD SHORT has been updated with HQ0…" at bounding box center [777, 24] width 1468 height 32
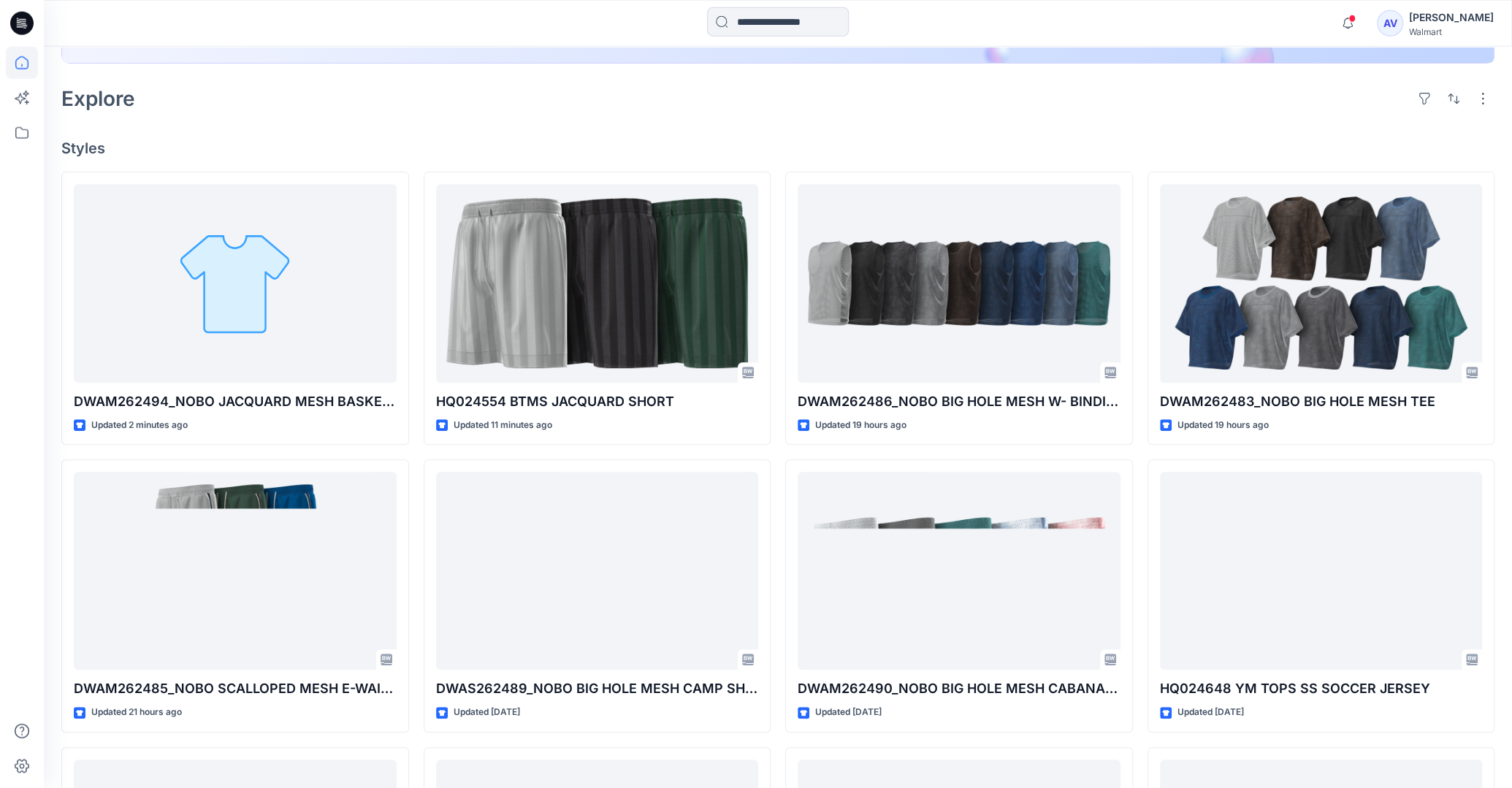
scroll to position [335, 0]
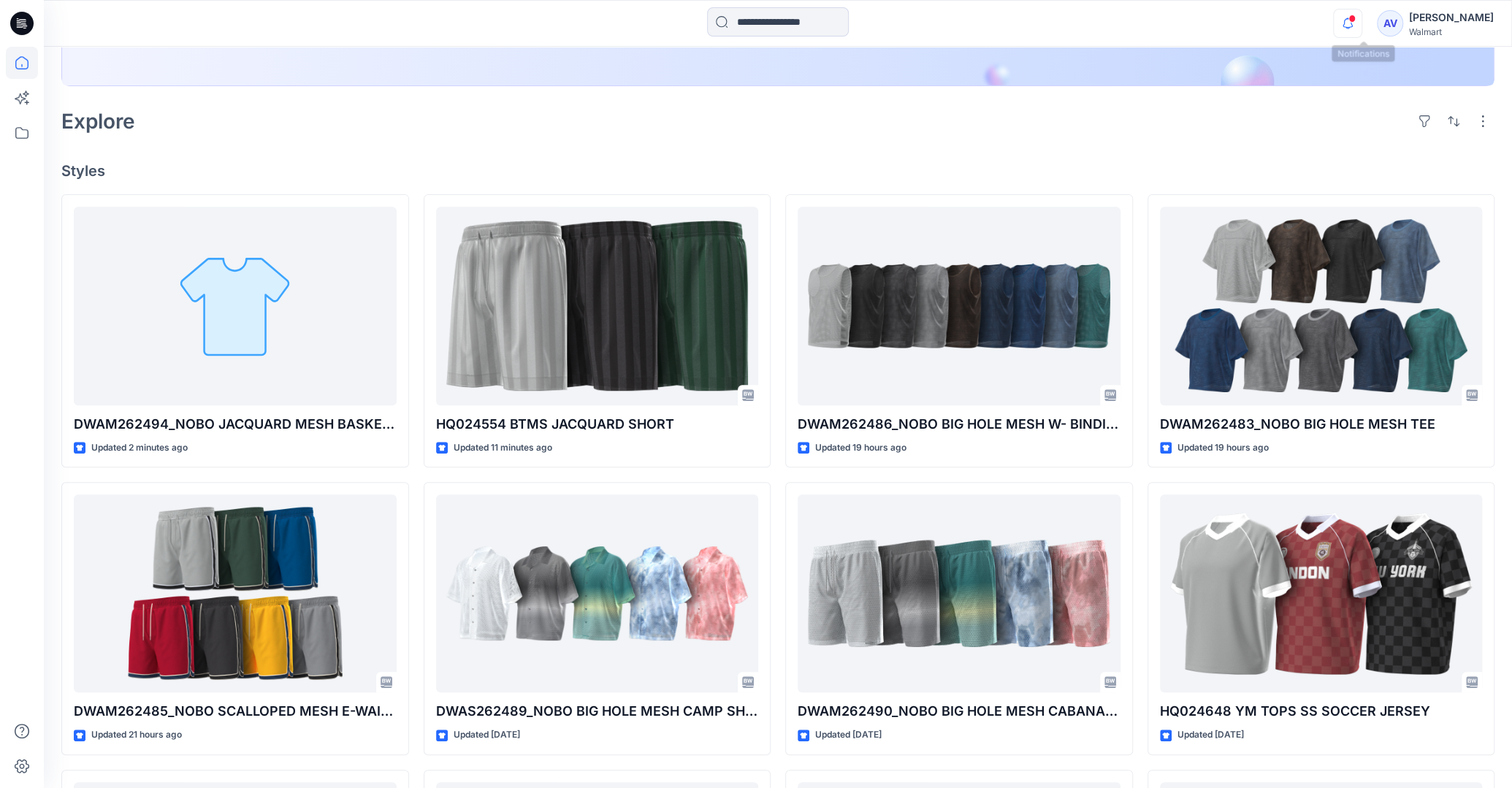
click at [1361, 24] on icon "button" at bounding box center [1348, 23] width 28 height 29
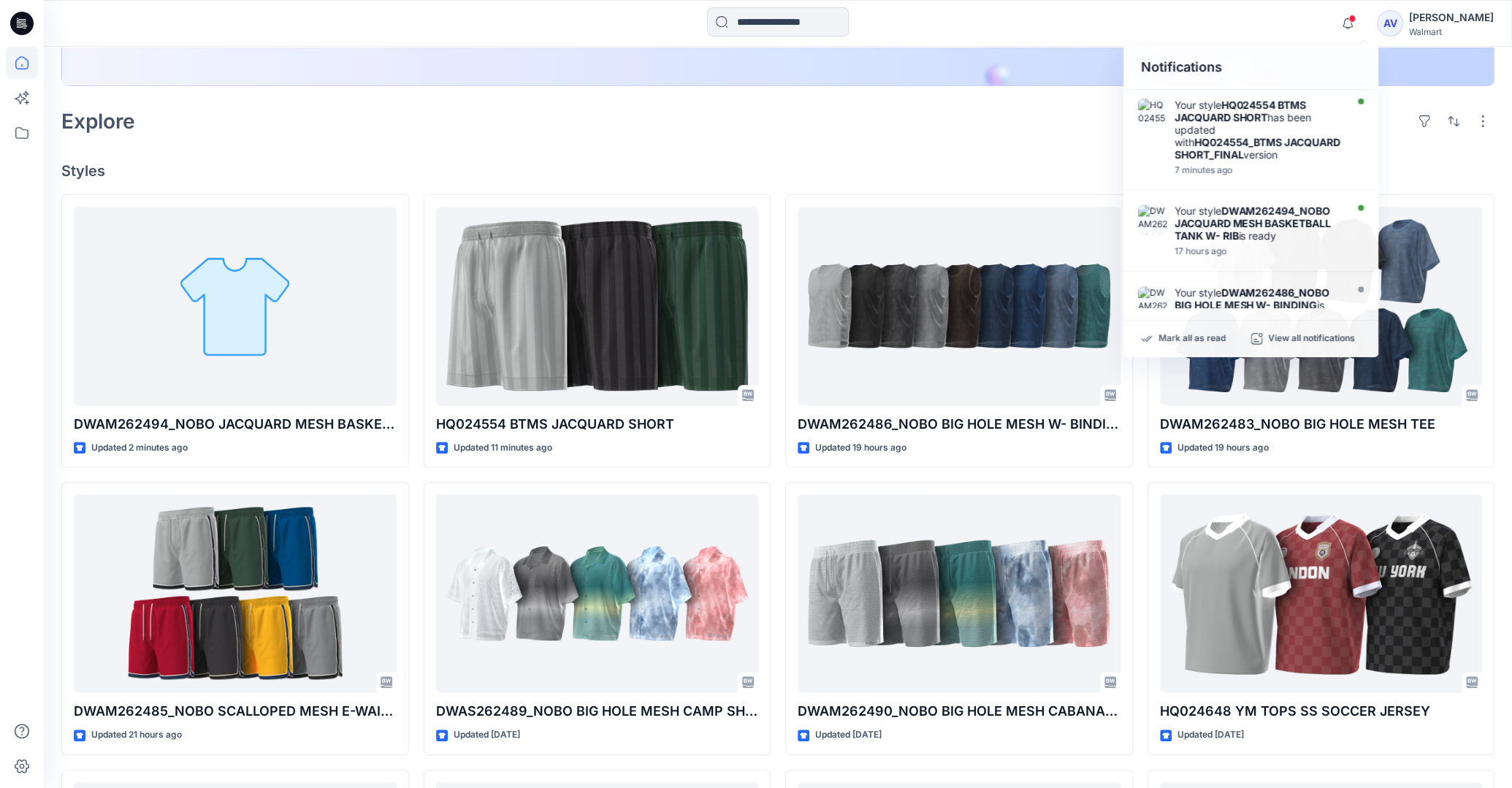
click at [1336, 18] on div "Notifications Your style HQ024554 BTMS JACQUARD SHORT has been updated with HQ0…" at bounding box center [777, 24] width 1468 height 32
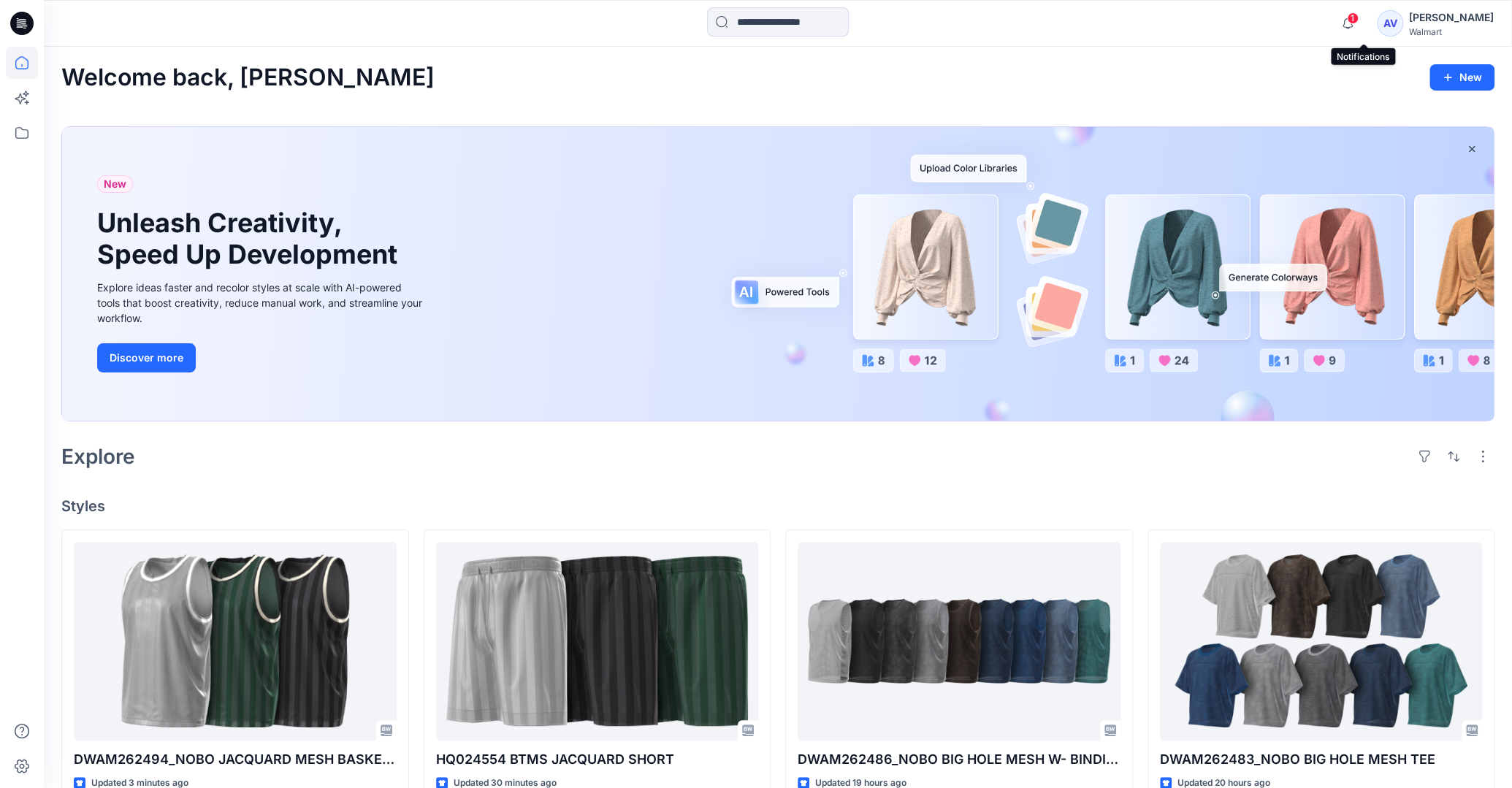
click at [1358, 19] on span "1" at bounding box center [1352, 18] width 11 height 11
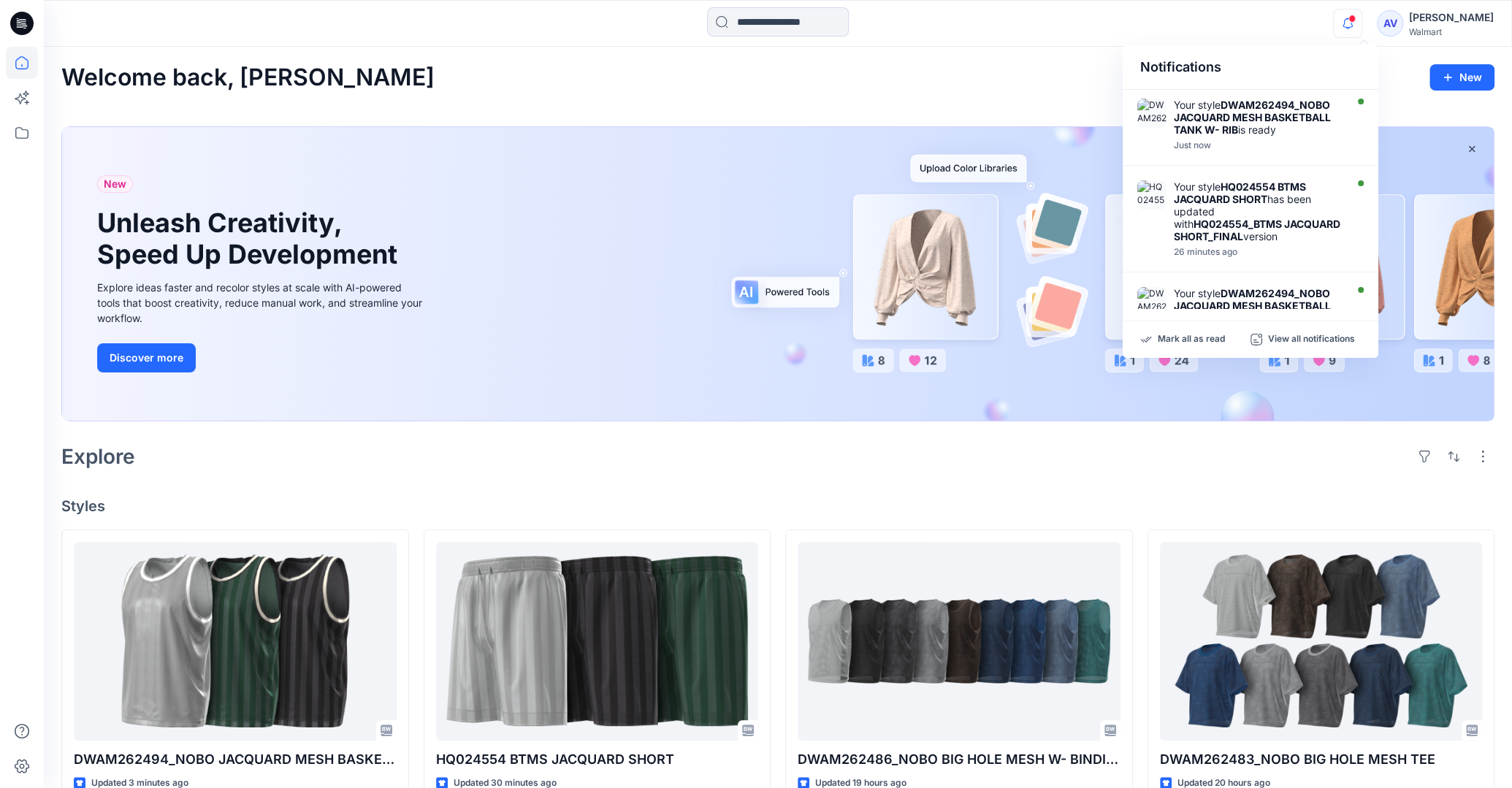
click at [1023, 124] on div "New Unleash Creativity, Speed Up Development Explore ideas faster and recolor s…" at bounding box center [778, 276] width 1433 height 325
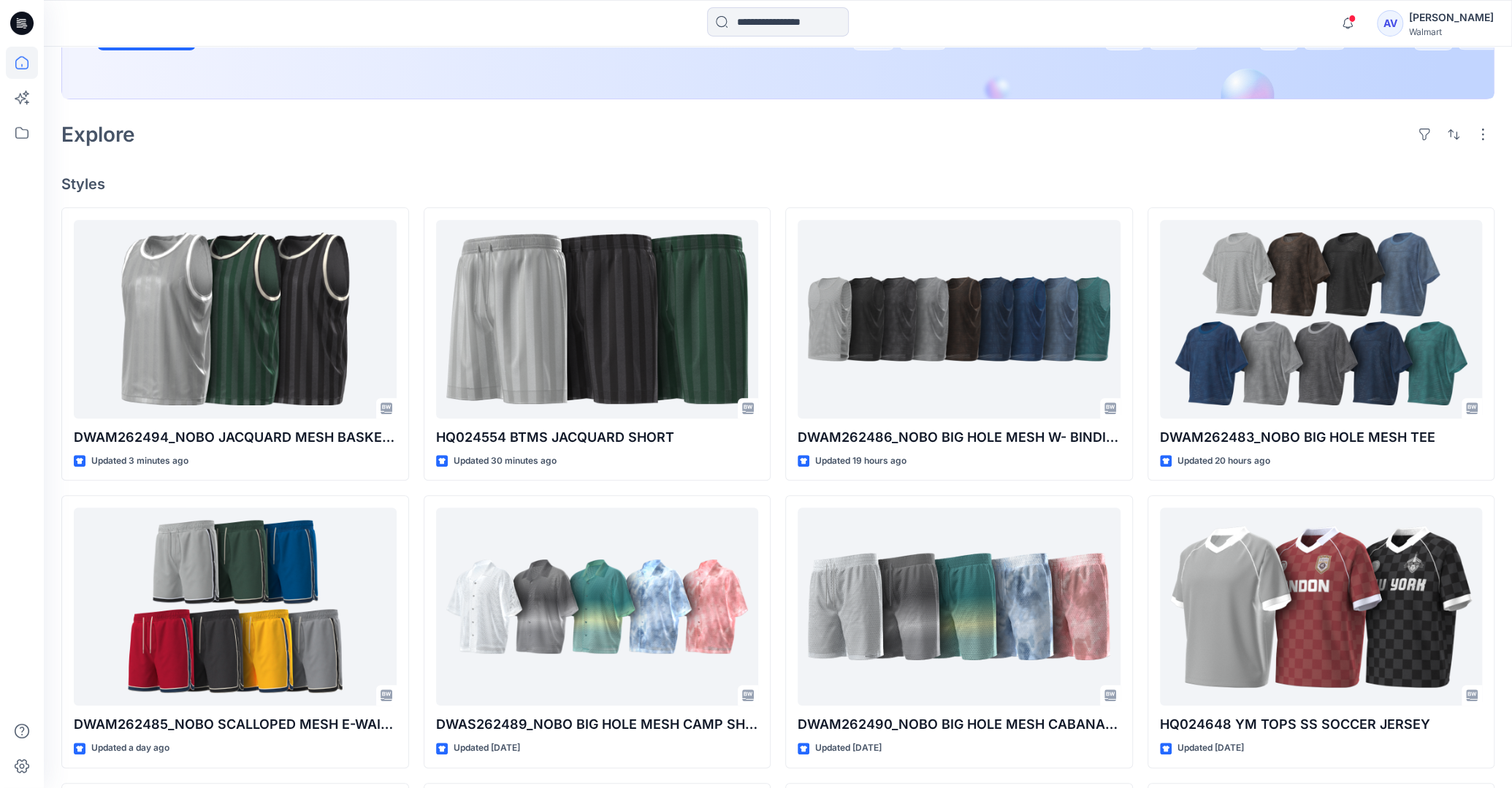
scroll to position [336, 0]
